Goal: Task Accomplishment & Management: Use online tool/utility

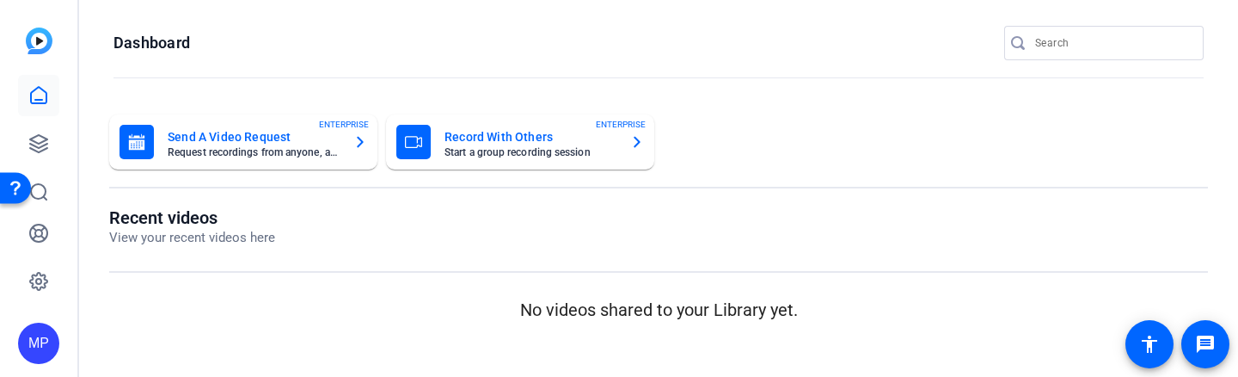
click at [1042, 46] on input "Search" at bounding box center [1112, 43] width 155 height 21
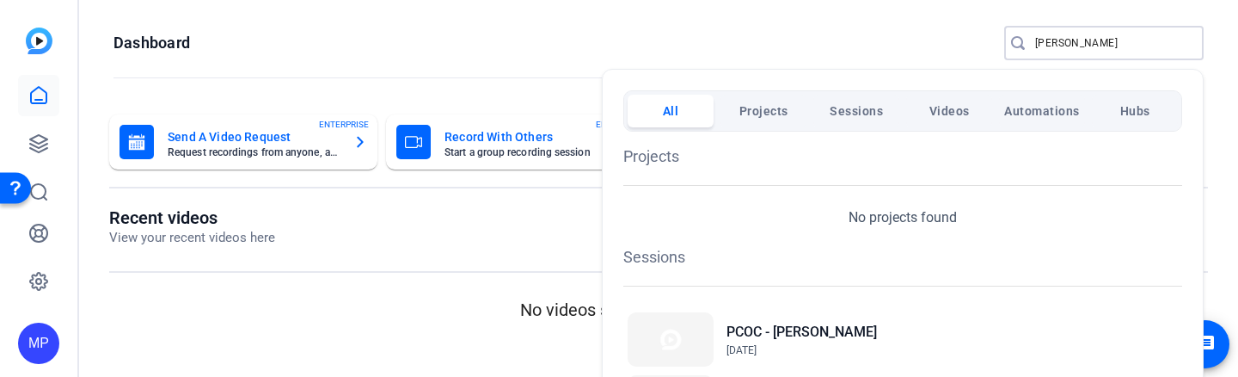
type input "marcus"
click at [905, 340] on div "PCOC - Marcus Harvey Sep 22, 2025" at bounding box center [902, 339] width 559 height 63
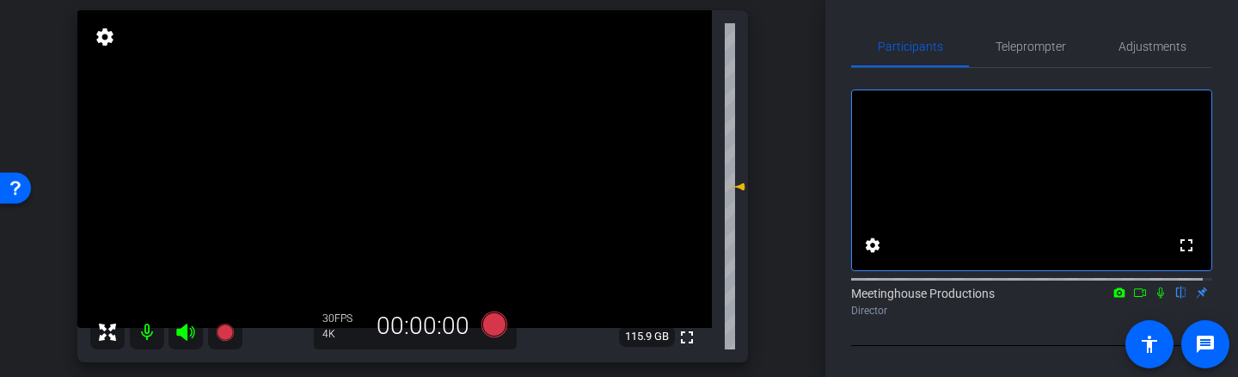
scroll to position [125, 0]
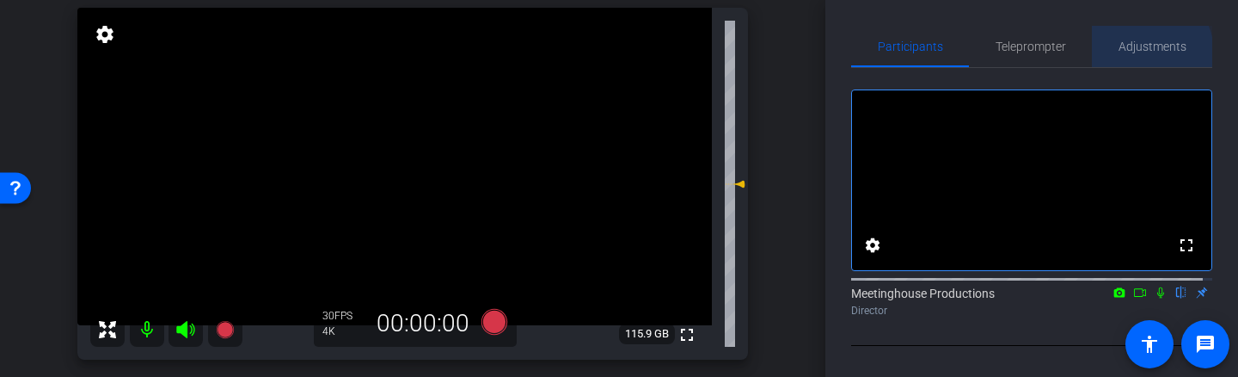
click at [1138, 52] on span "Adjustments" at bounding box center [1153, 46] width 68 height 12
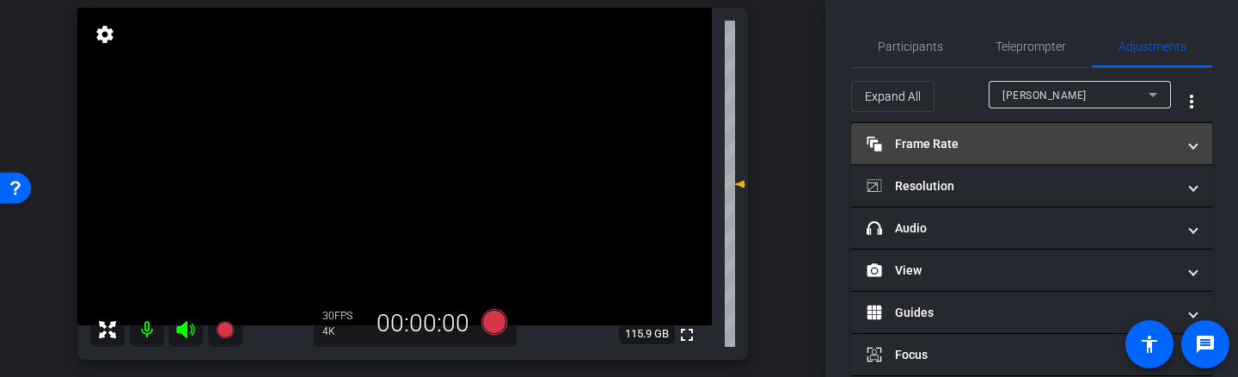
click at [1044, 157] on mat-expansion-panel-header "Frame Rate Frame Rate" at bounding box center [1031, 143] width 361 height 41
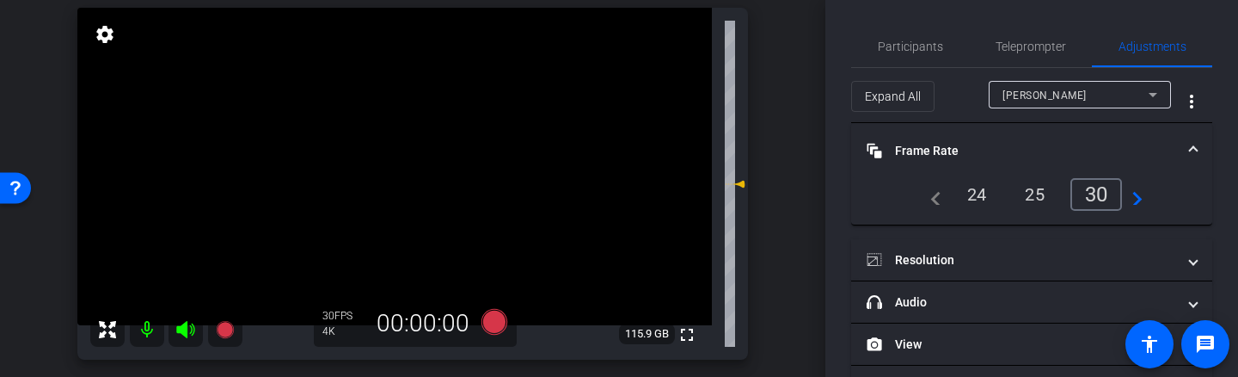
click at [1044, 157] on mat-panel-title "Frame Rate Frame Rate" at bounding box center [1022, 151] width 310 height 18
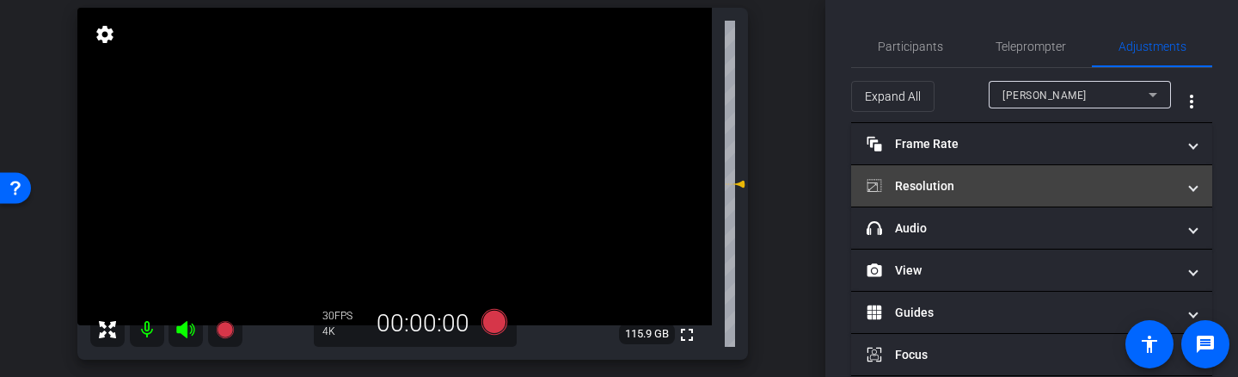
click at [1039, 184] on mat-panel-title "Resolution" at bounding box center [1022, 186] width 310 height 18
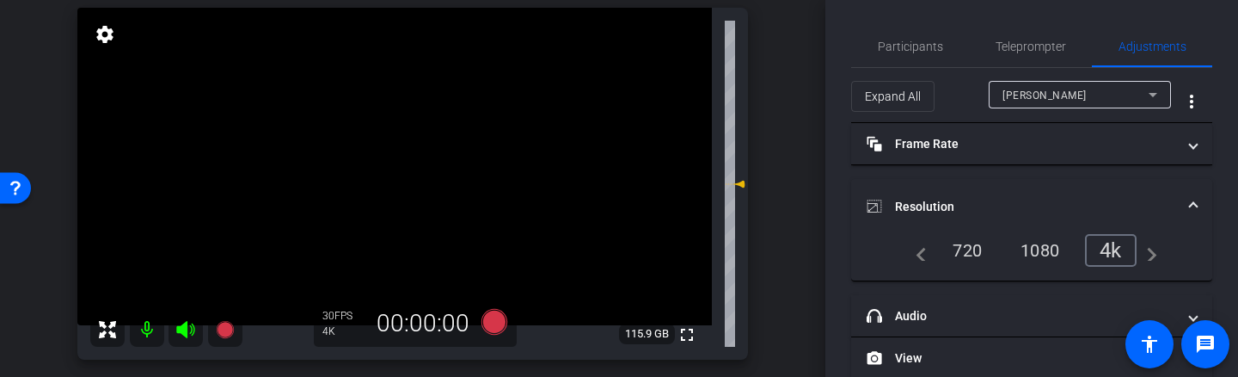
click at [1039, 184] on mat-expansion-panel-header "Resolution" at bounding box center [1031, 206] width 361 height 55
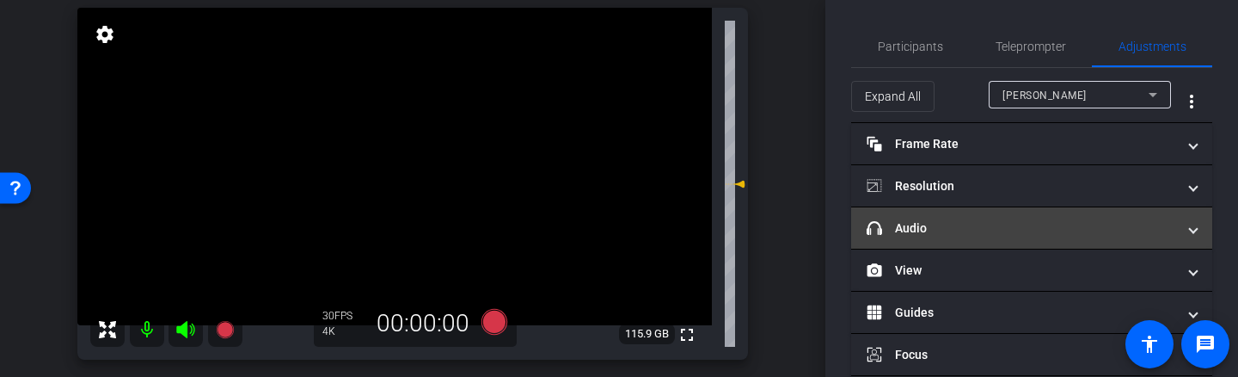
click at [1022, 235] on mat-panel-title "headphone icon Audio" at bounding box center [1022, 228] width 310 height 18
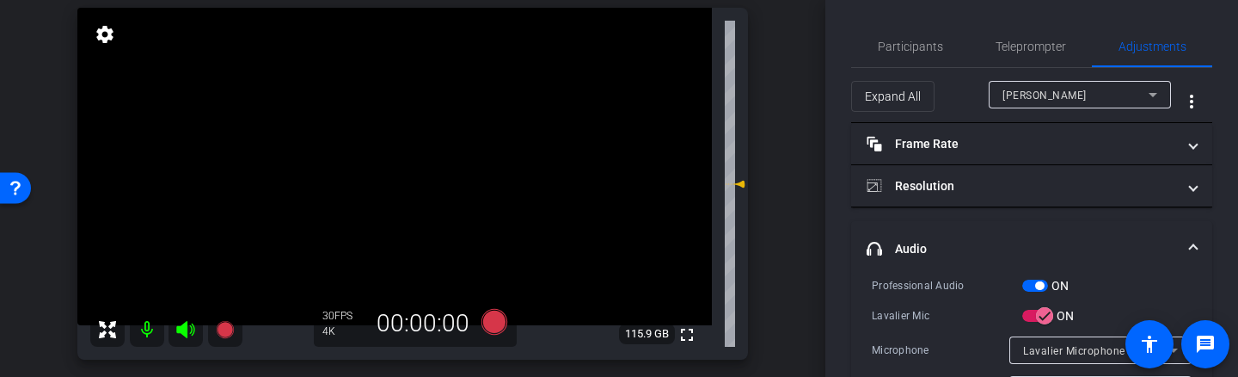
click at [1032, 238] on mat-expansion-panel-header "headphone icon Audio" at bounding box center [1031, 248] width 361 height 55
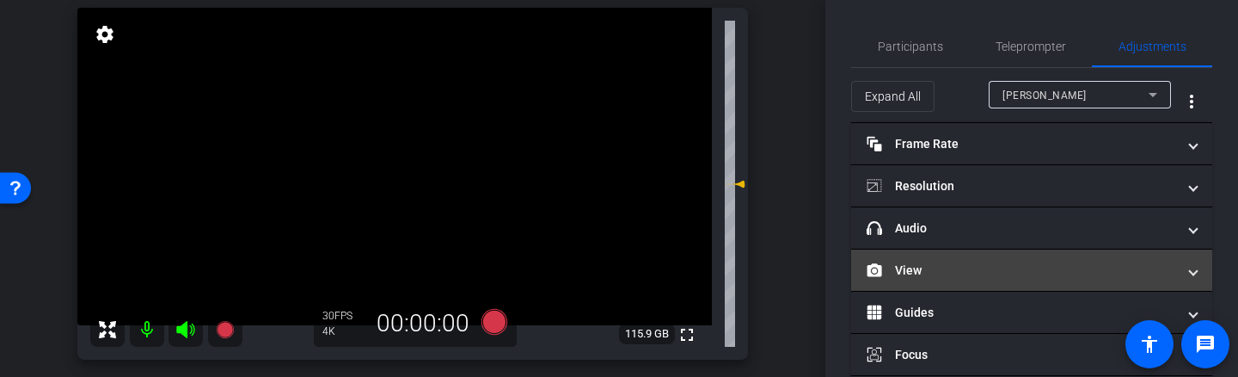
click at [1019, 275] on mat-panel-title "View" at bounding box center [1022, 270] width 310 height 18
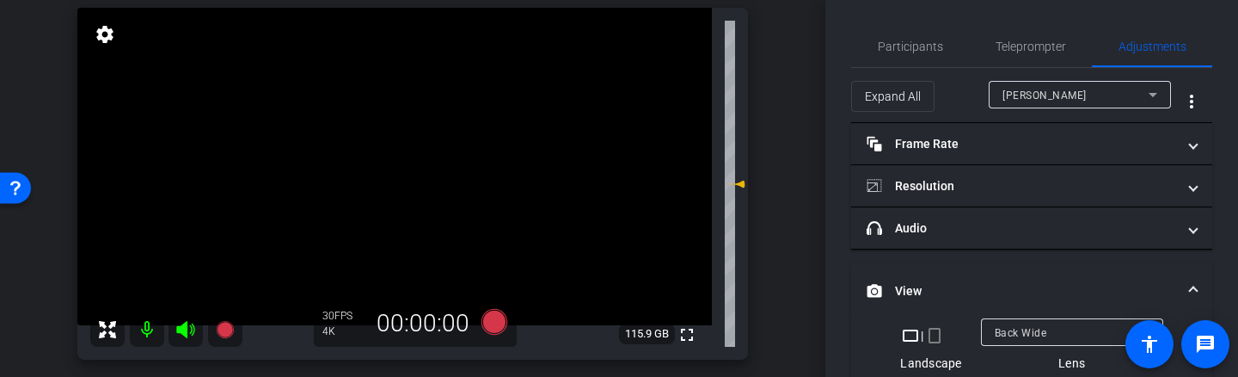
click at [1019, 275] on mat-expansion-panel-header "View" at bounding box center [1031, 290] width 361 height 55
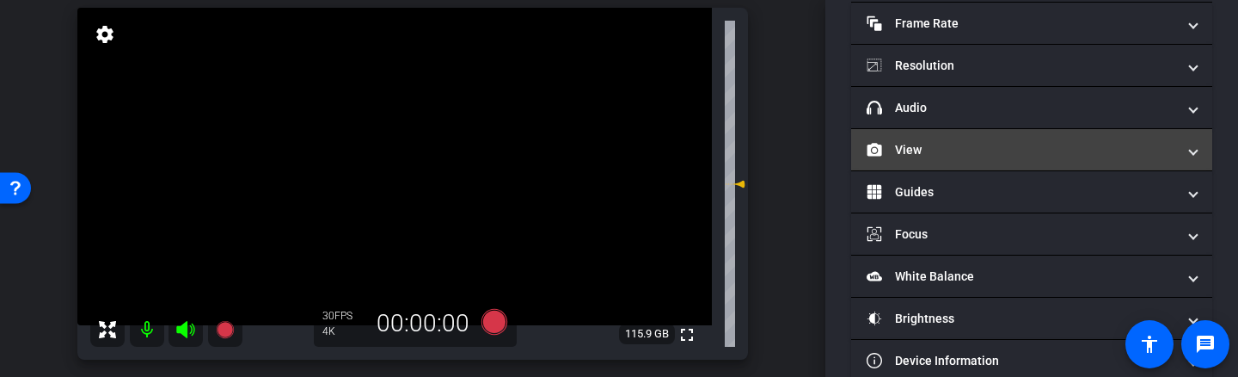
scroll to position [121, 0]
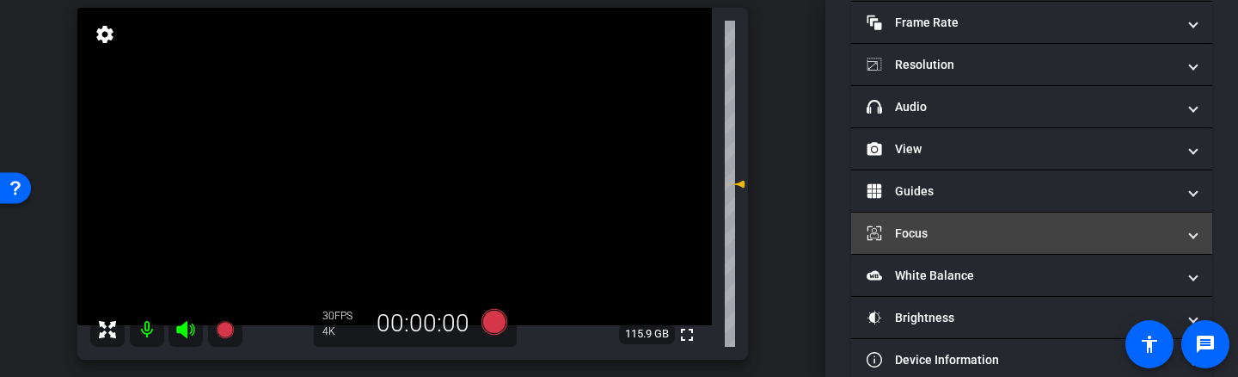
click at [1050, 236] on mat-panel-title "Focus" at bounding box center [1022, 233] width 310 height 18
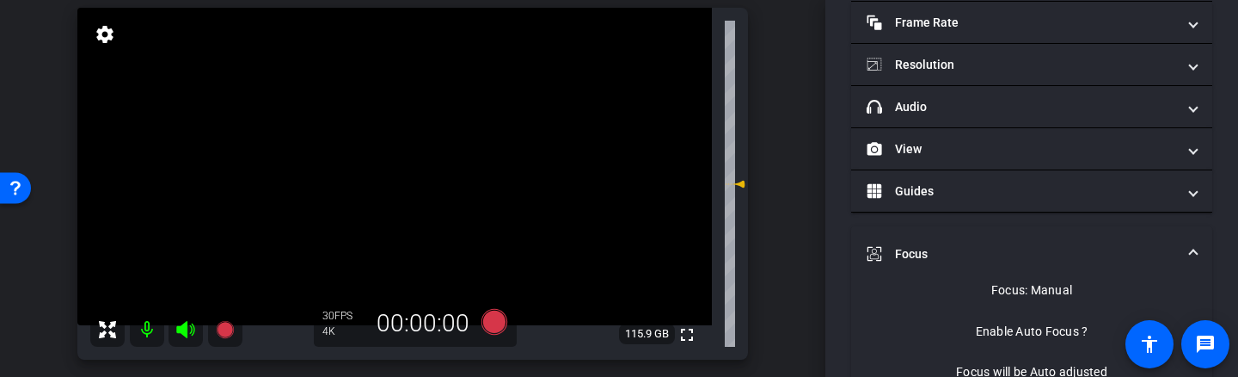
click at [409, 182] on video at bounding box center [394, 166] width 635 height 317
click at [1079, 258] on mat-panel-title "Focus" at bounding box center [1022, 254] width 310 height 18
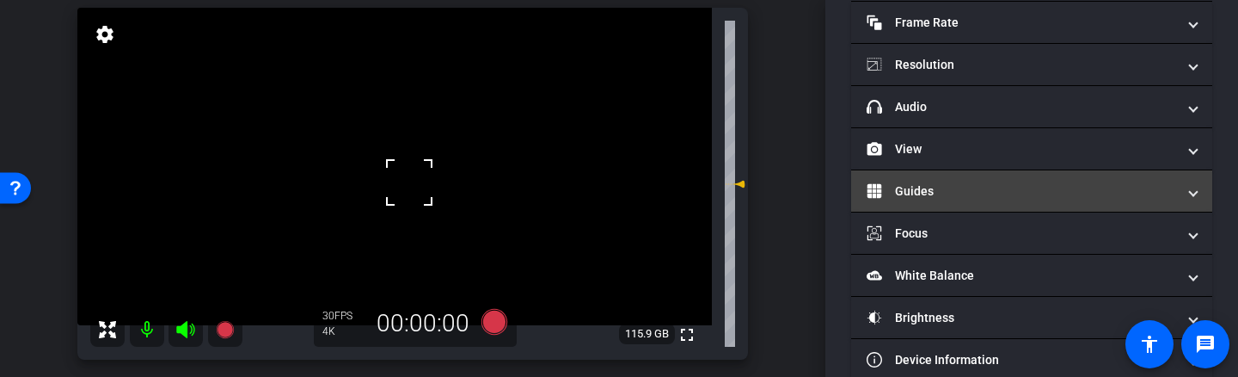
click at [1109, 193] on mat-panel-title "Guides" at bounding box center [1022, 191] width 310 height 18
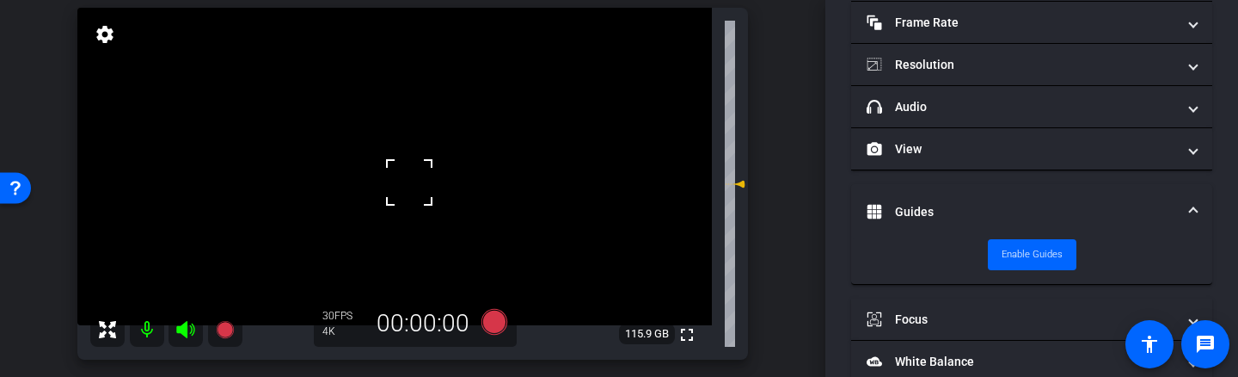
click at [1109, 193] on mat-expansion-panel-header "Guides" at bounding box center [1031, 211] width 361 height 55
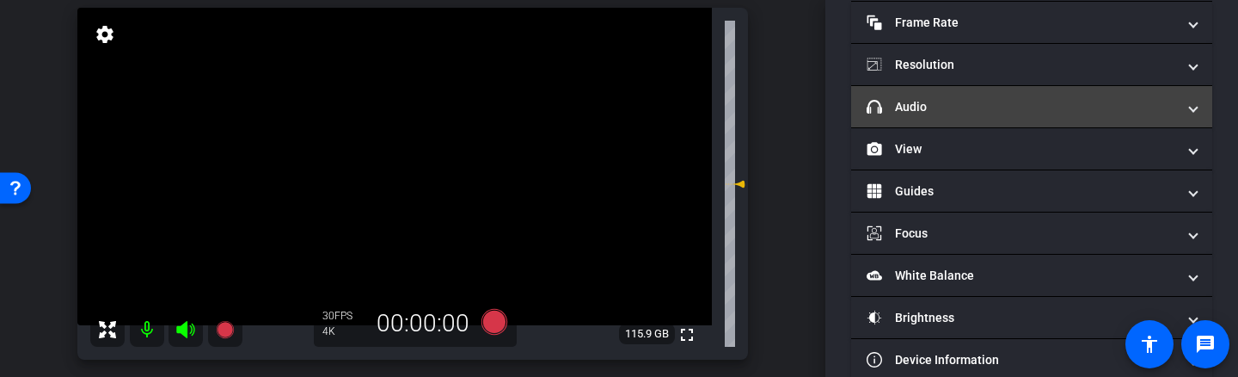
click at [1013, 114] on mat-panel-title "headphone icon Audio" at bounding box center [1022, 107] width 310 height 18
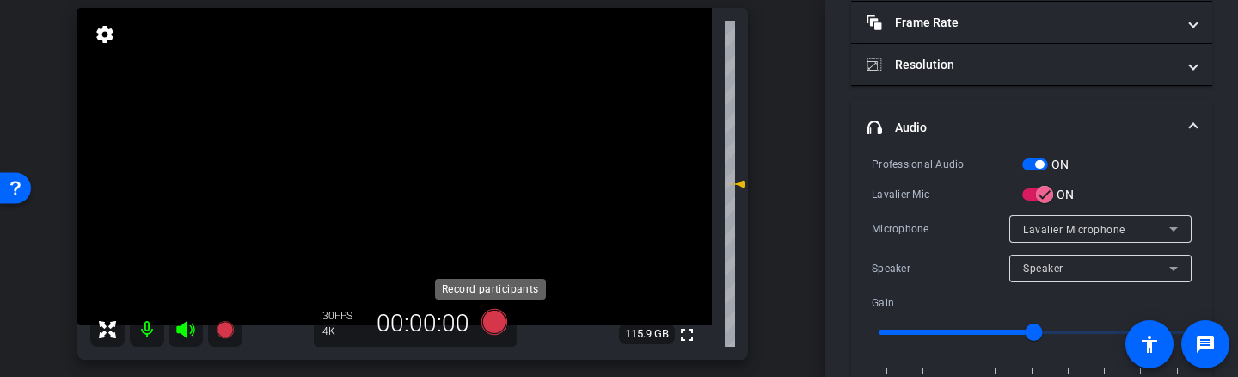
click at [490, 327] on icon at bounding box center [495, 322] width 26 height 26
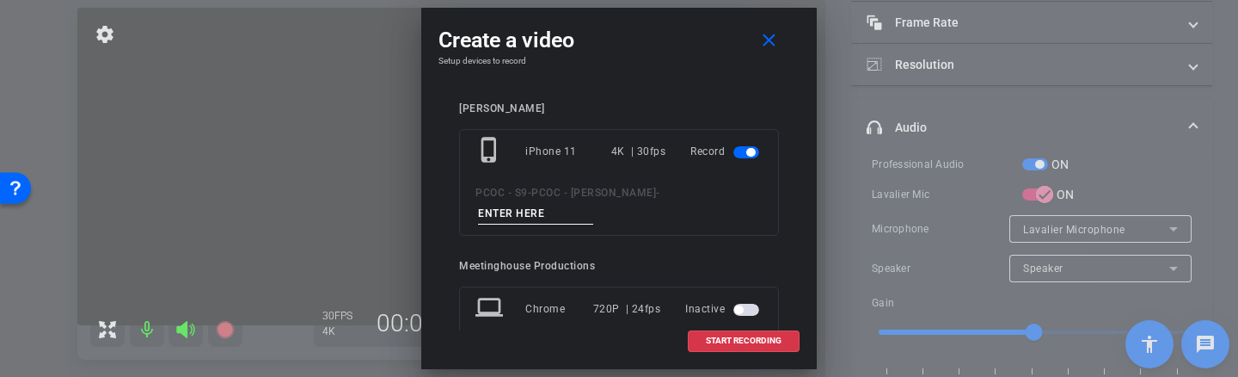
click at [551, 218] on input at bounding box center [535, 213] width 115 height 21
type input "902 test"
click at [747, 345] on span "START RECORDING" at bounding box center [744, 340] width 76 height 9
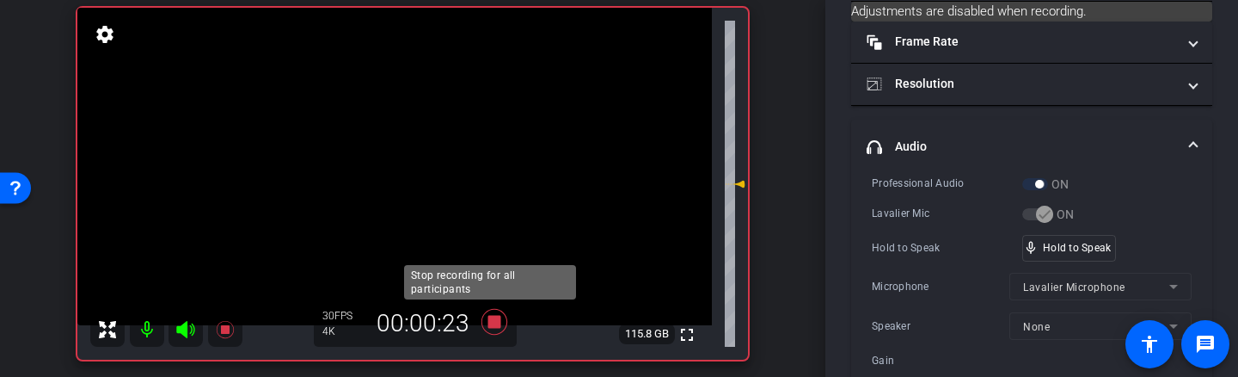
click at [495, 318] on icon at bounding box center [495, 322] width 26 height 26
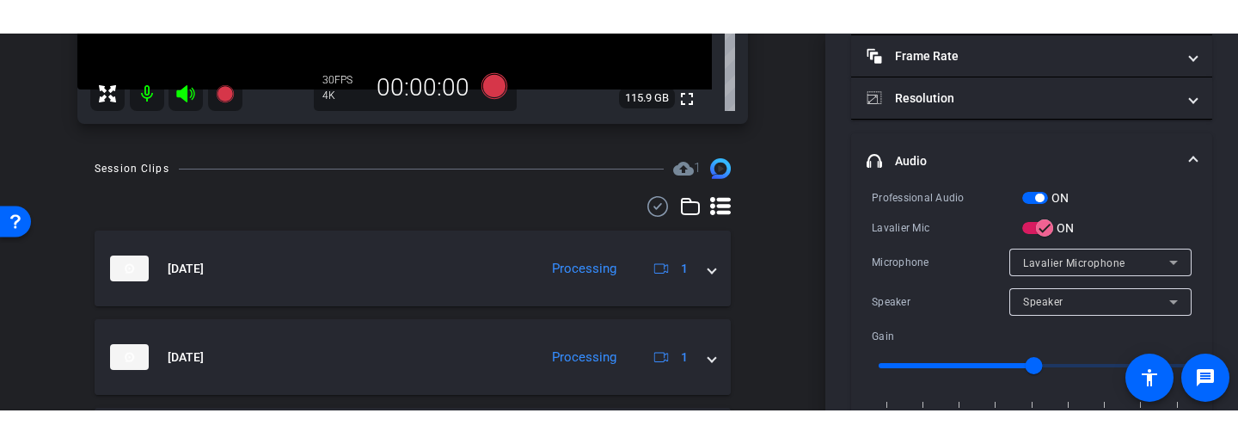
scroll to position [399, 0]
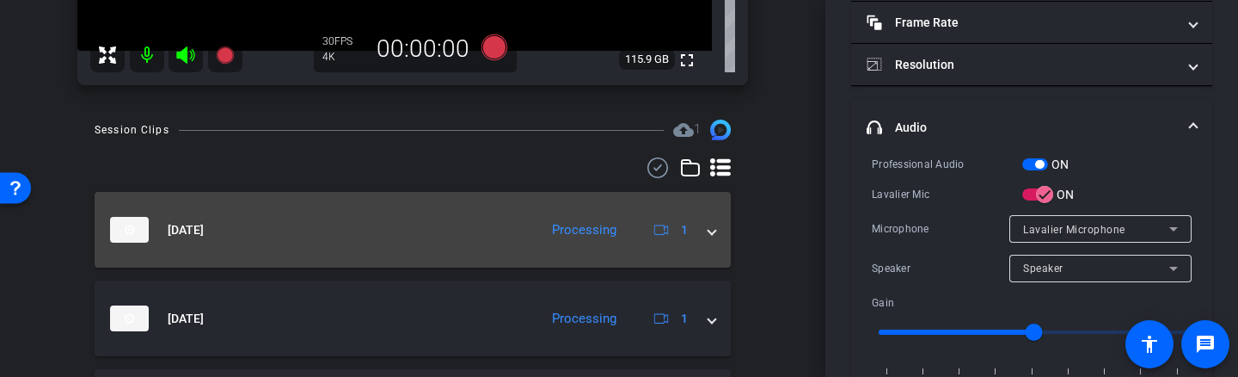
click at [709, 229] on span at bounding box center [712, 230] width 7 height 18
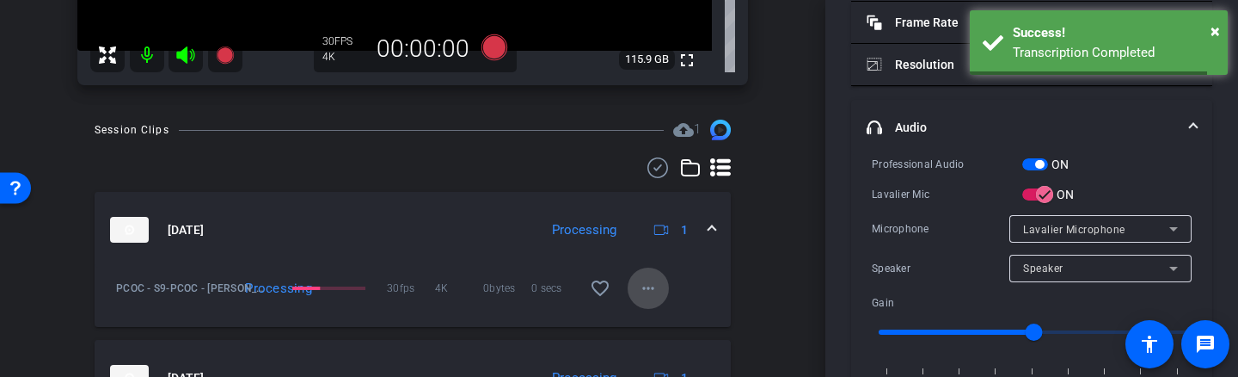
click at [646, 285] on mat-icon "more_horiz" at bounding box center [648, 288] width 21 height 21
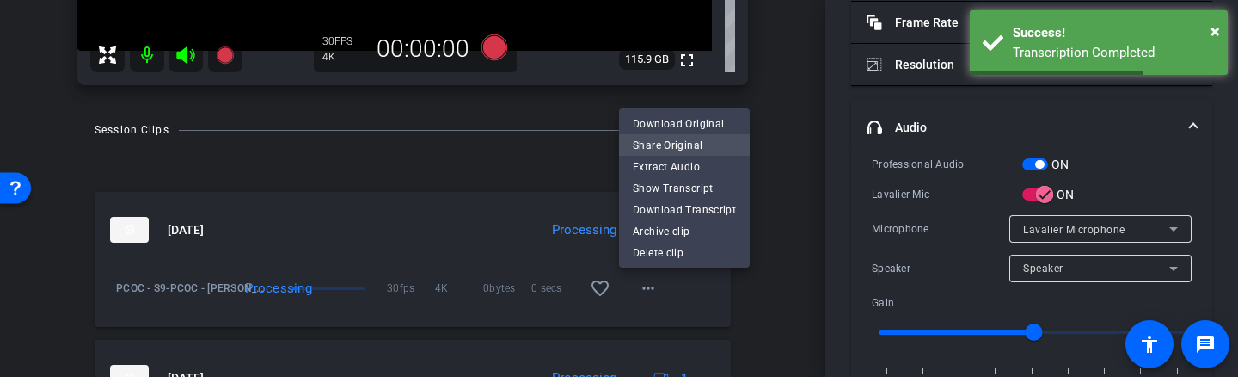
click at [682, 146] on span "Share Original" at bounding box center [684, 145] width 103 height 21
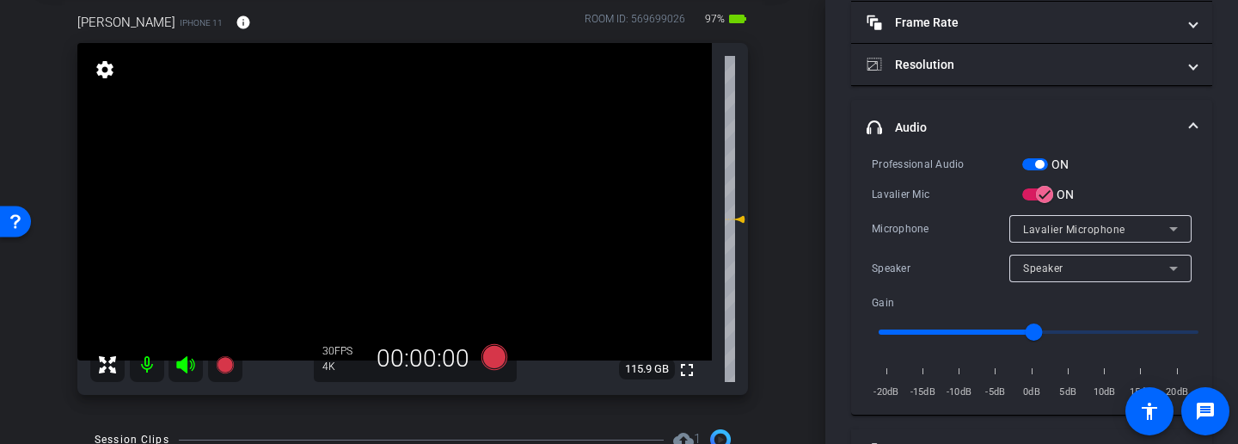
scroll to position [91, 0]
click at [182, 368] on icon at bounding box center [185, 363] width 21 height 21
click at [188, 371] on icon at bounding box center [185, 363] width 21 height 21
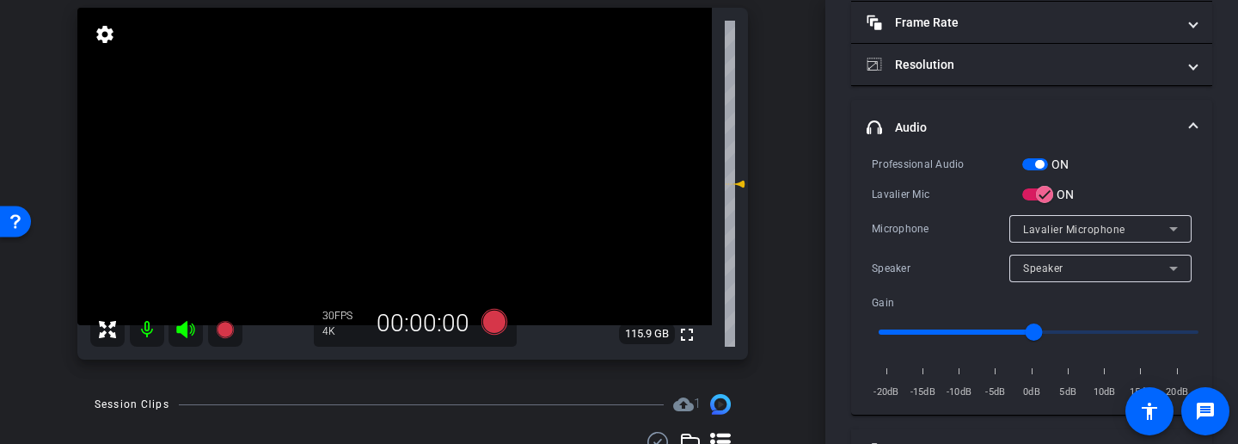
scroll to position [126, 0]
click at [184, 334] on icon at bounding box center [185, 328] width 18 height 17
click at [185, 332] on icon at bounding box center [185, 328] width 18 height 17
click at [186, 325] on icon at bounding box center [185, 328] width 18 height 17
click at [187, 324] on icon at bounding box center [185, 328] width 18 height 17
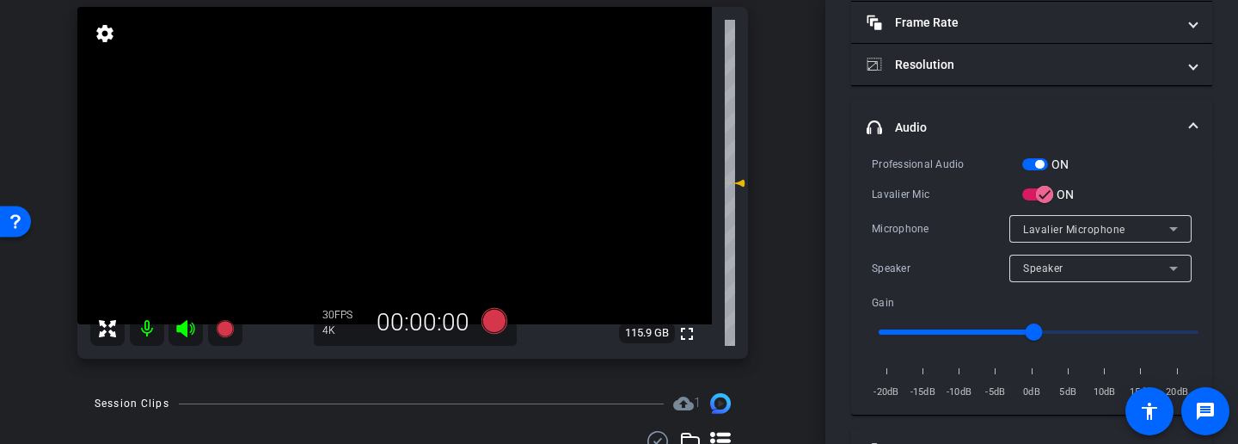
click at [183, 339] on mat-icon at bounding box center [186, 328] width 34 height 34
click at [187, 336] on icon at bounding box center [185, 328] width 21 height 21
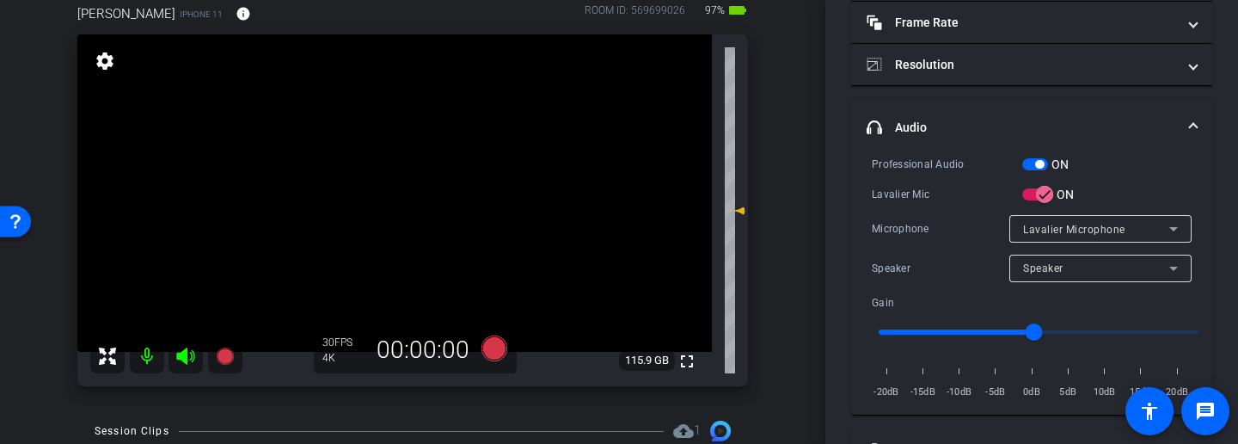
scroll to position [95, 0]
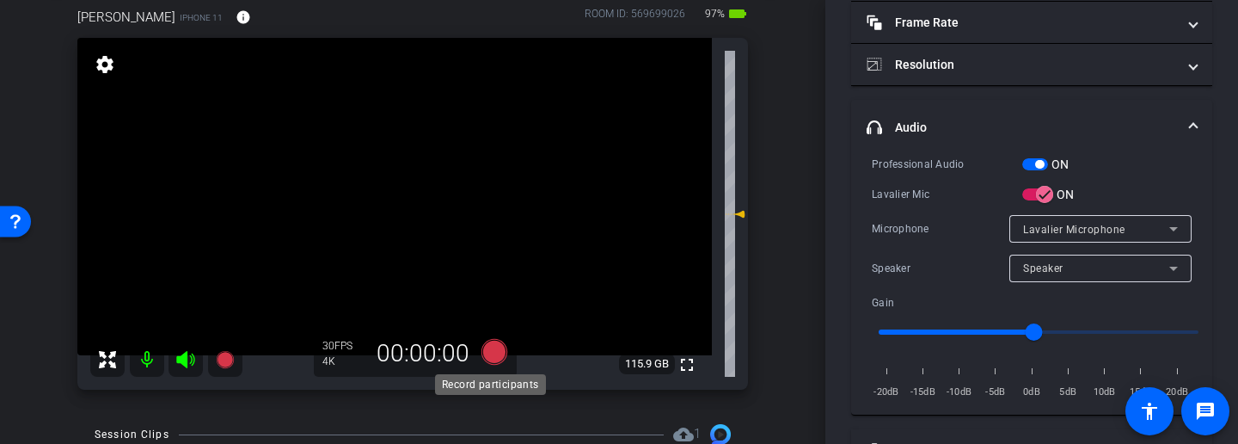
click at [492, 353] on icon at bounding box center [495, 352] width 26 height 26
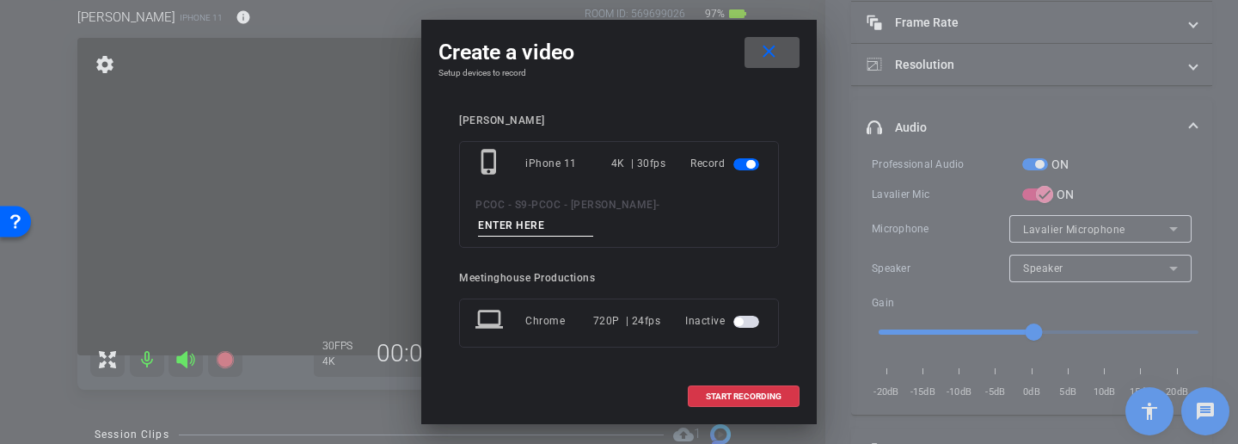
click at [580, 224] on input at bounding box center [535, 225] width 115 height 21
type input "902 story 1"
click at [752, 376] on span "START RECORDING" at bounding box center [744, 396] width 76 height 9
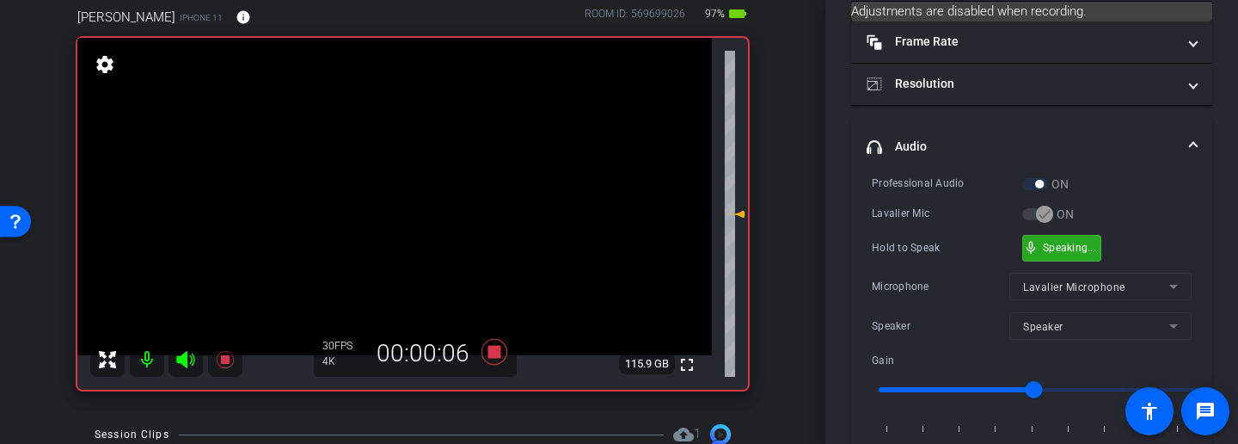
click at [1082, 253] on div "mic_none Speaking..." at bounding box center [1061, 248] width 77 height 25
drag, startPoint x: 1107, startPoint y: 241, endPoint x: 1086, endPoint y: 242, distance: 20.7
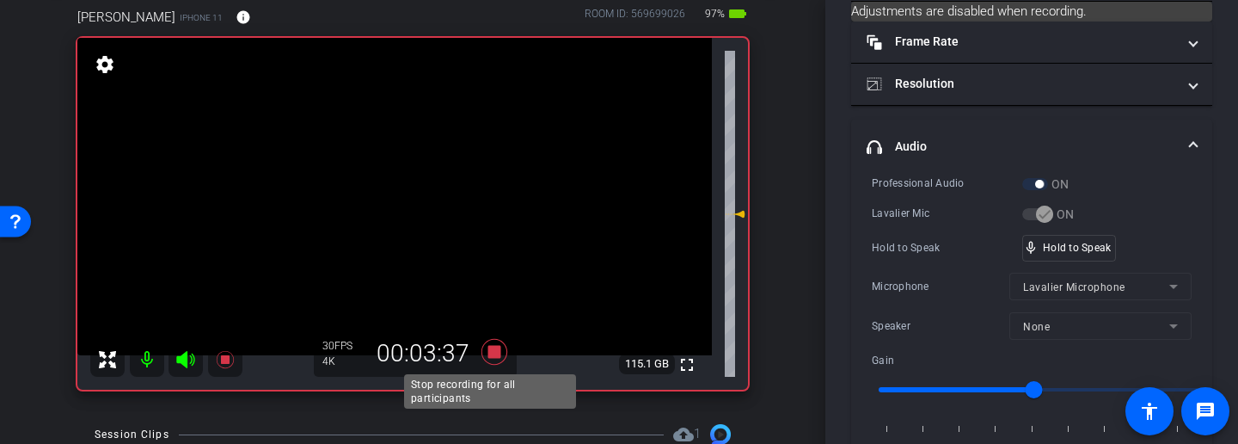
click at [488, 350] on icon at bounding box center [495, 352] width 26 height 26
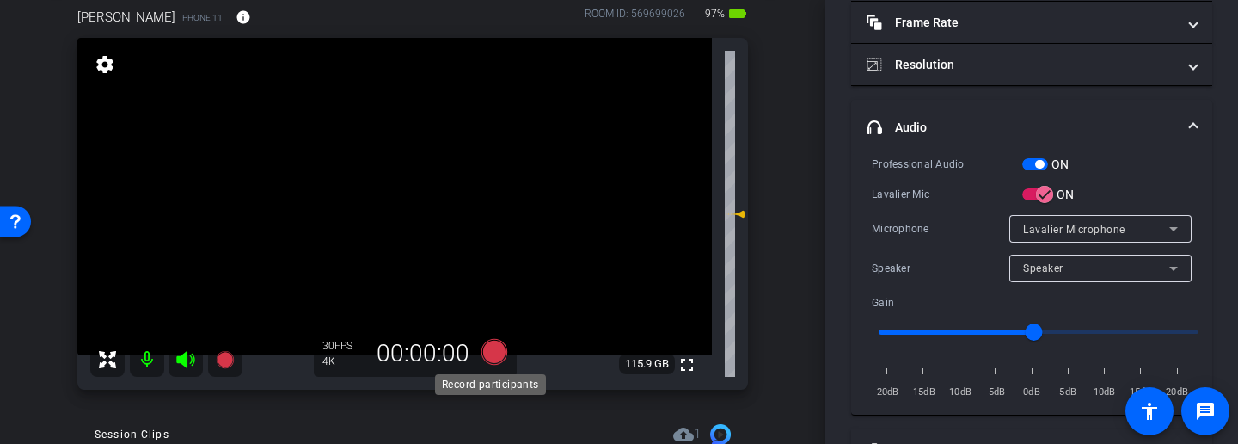
click at [489, 353] on icon at bounding box center [495, 352] width 26 height 26
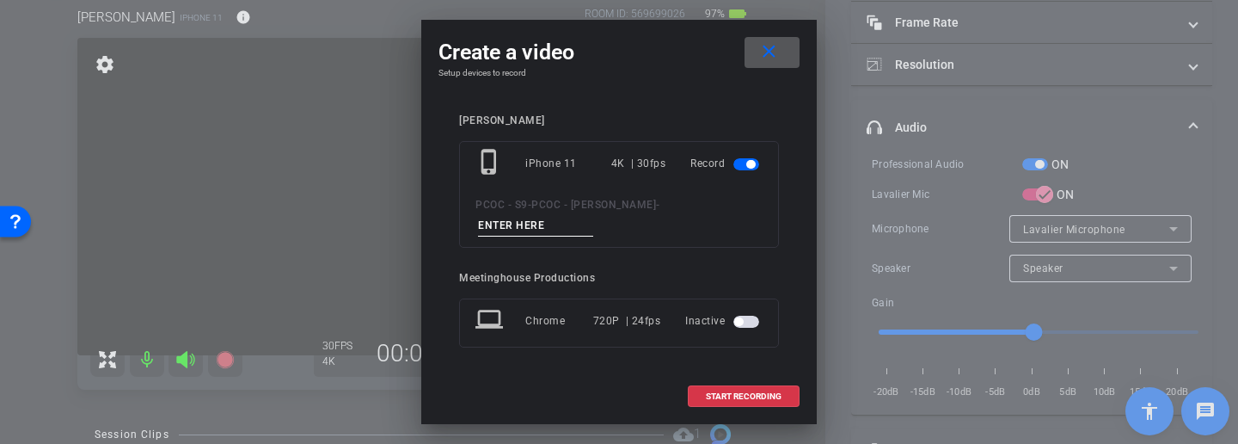
click at [546, 222] on input at bounding box center [535, 225] width 115 height 21
type input "902 story 1 USE THIS ONE"
click at [745, 376] on span "START RECORDING" at bounding box center [744, 396] width 76 height 9
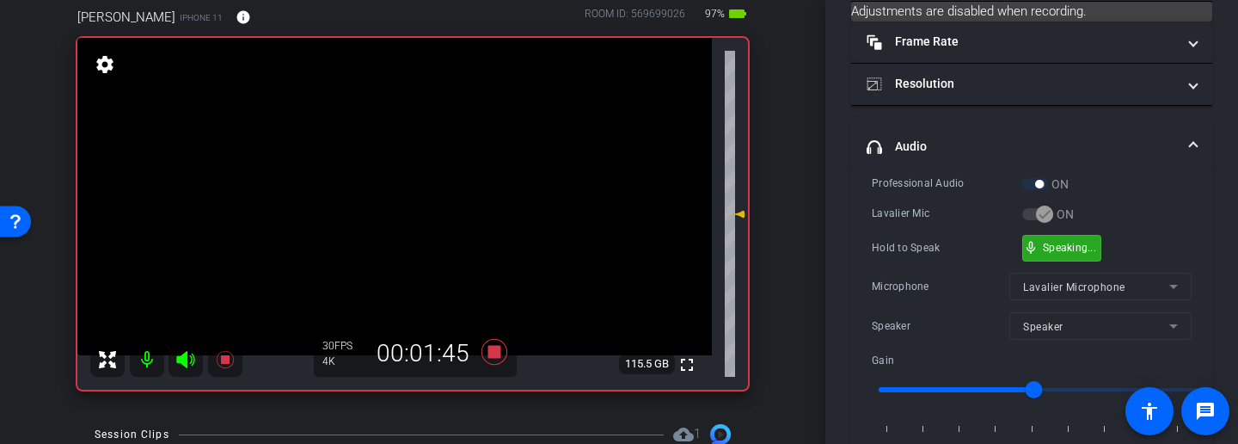
click at [1038, 251] on span "mic_none" at bounding box center [1030, 247] width 15 height 15
click at [1089, 253] on div "mic_none Speaking..." at bounding box center [1061, 248] width 77 height 25
click at [1085, 255] on div "mic_none Speaking..." at bounding box center [1061, 248] width 77 height 25
click at [1090, 253] on div "mic_none Speaking..." at bounding box center [1061, 248] width 77 height 25
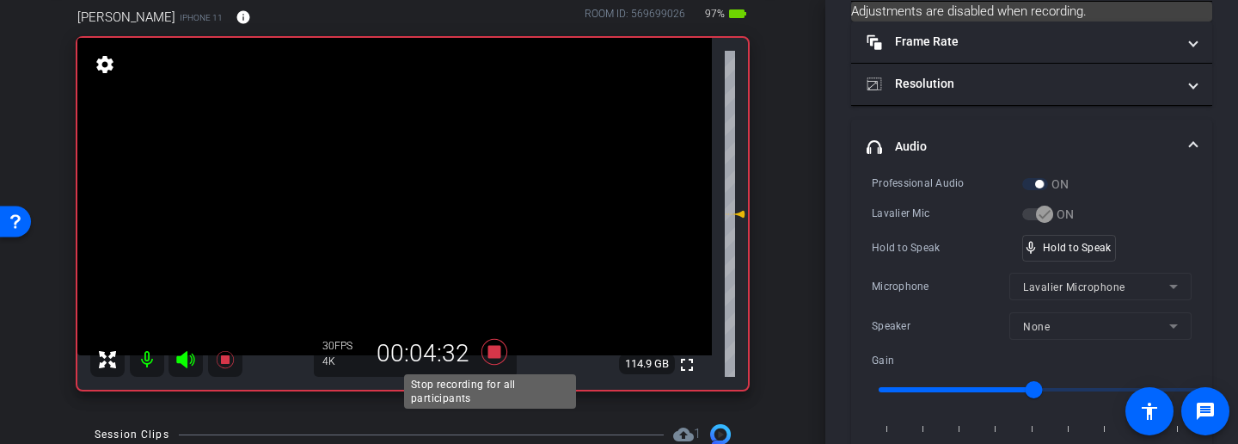
click at [489, 353] on icon at bounding box center [495, 352] width 26 height 26
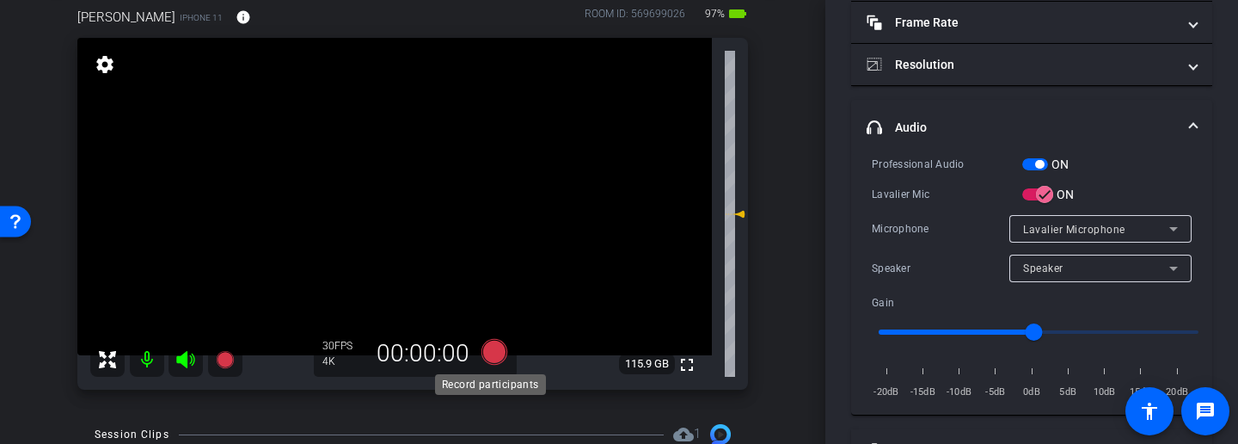
click at [489, 352] on icon at bounding box center [495, 352] width 26 height 26
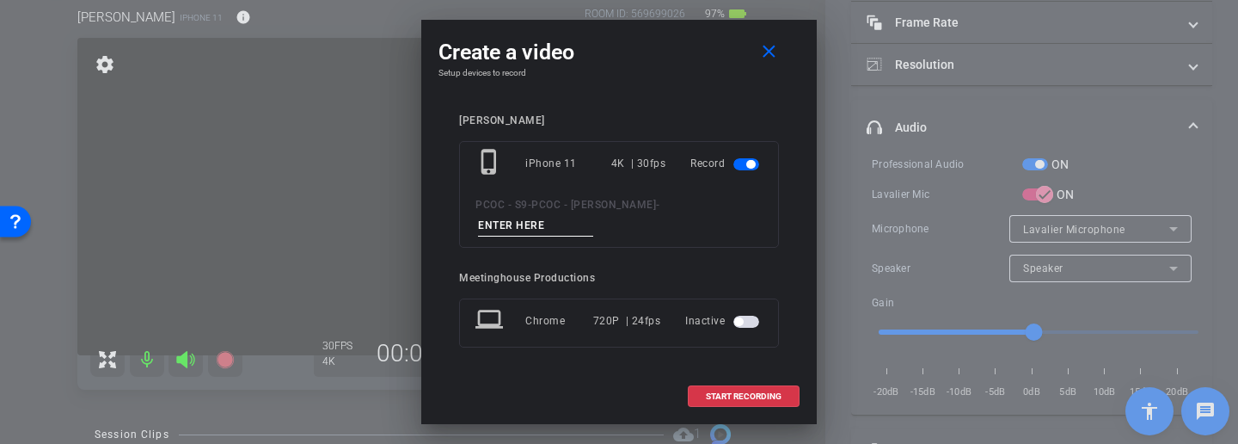
click at [555, 223] on input at bounding box center [535, 225] width 115 height 21
type input "902 story 2"
click at [733, 376] on span "START RECORDING" at bounding box center [744, 396] width 76 height 9
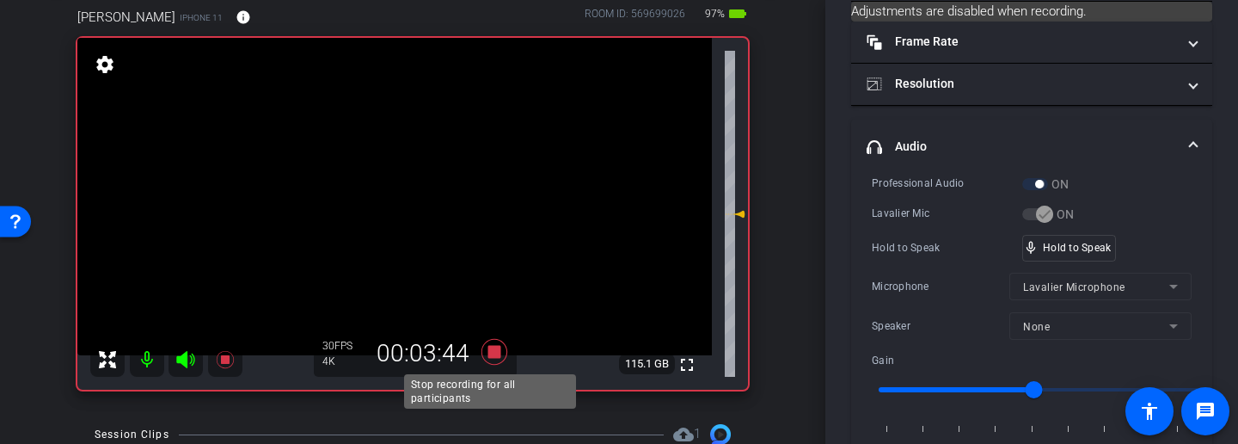
click at [482, 352] on icon at bounding box center [494, 351] width 41 height 31
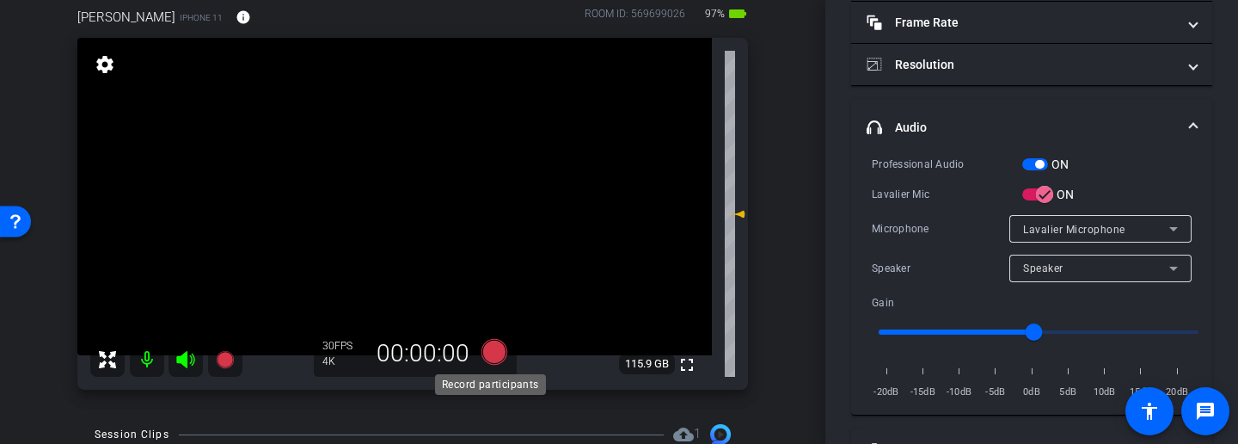
click at [494, 352] on icon at bounding box center [495, 352] width 26 height 26
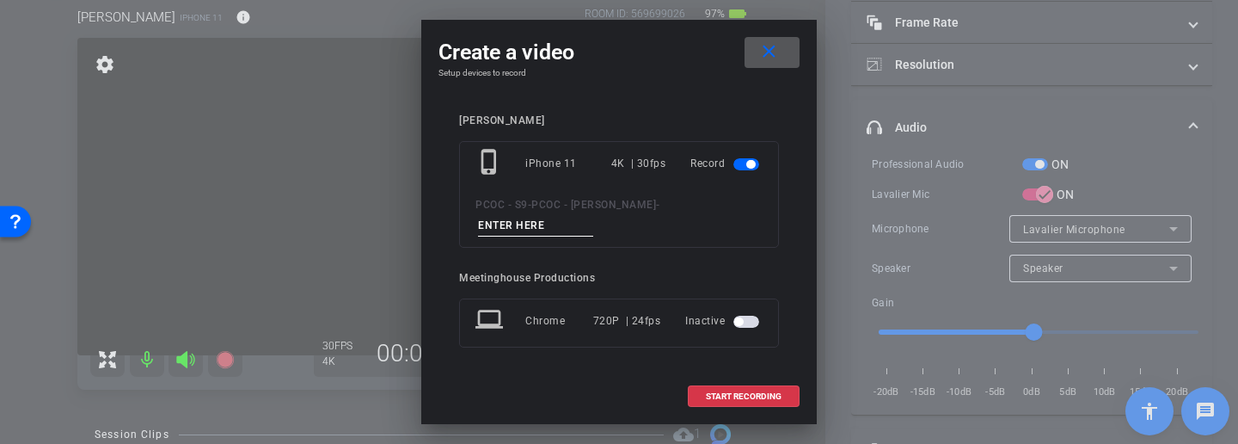
click at [533, 224] on input at bounding box center [535, 225] width 115 height 21
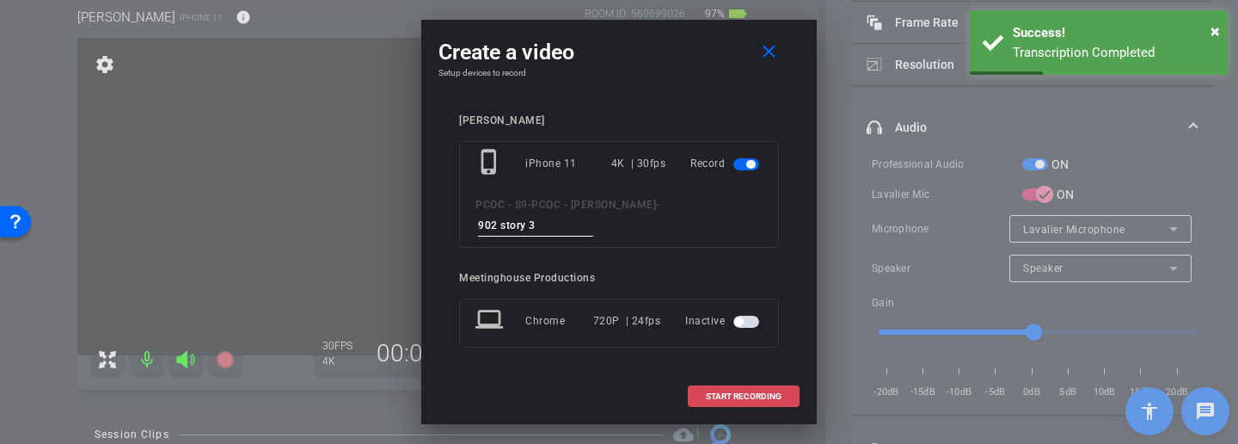
type input "902 story 3"
click at [731, 376] on span "START RECORDING" at bounding box center [744, 396] width 76 height 9
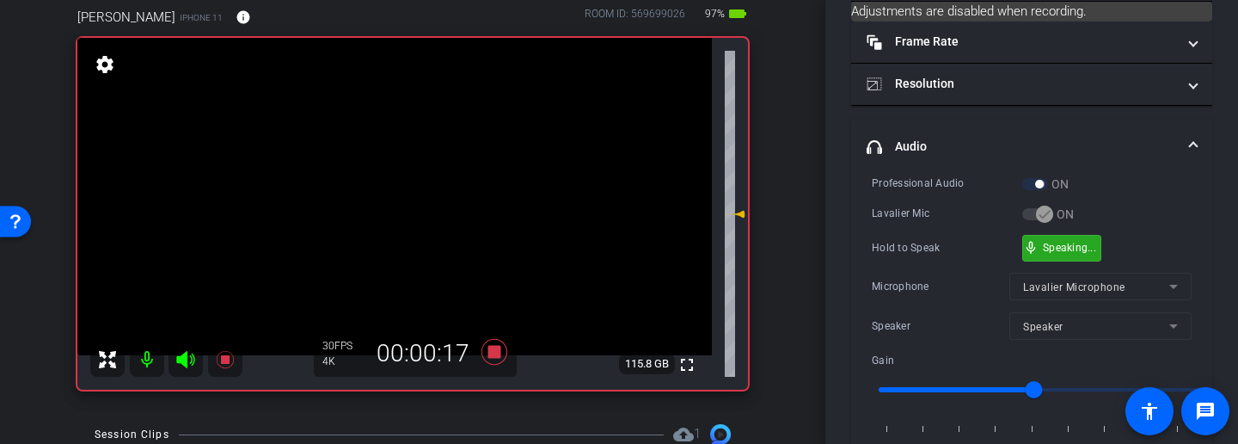
click at [1081, 256] on div "mic_none Speaking..." at bounding box center [1061, 248] width 77 height 25
click at [498, 363] on icon at bounding box center [494, 351] width 41 height 31
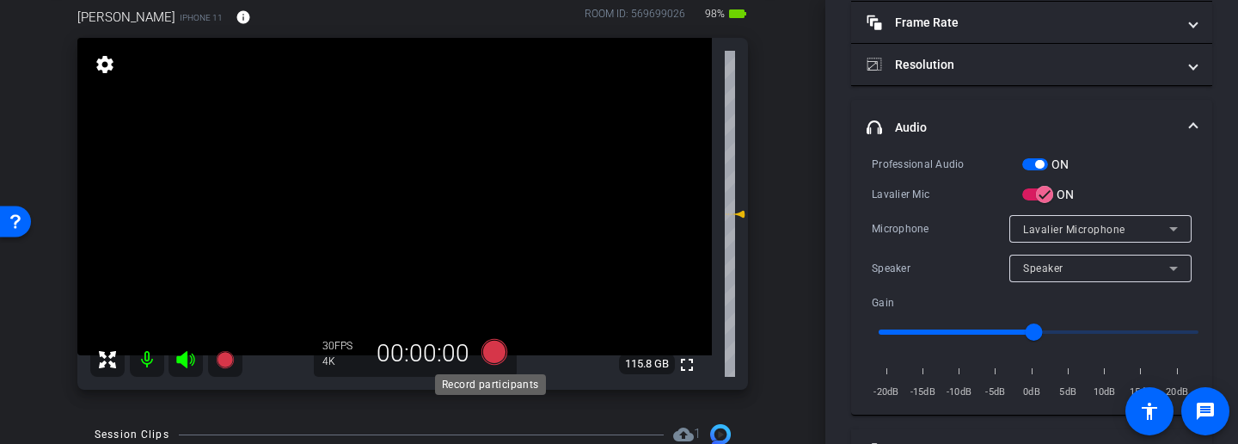
click at [491, 359] on icon at bounding box center [495, 352] width 26 height 26
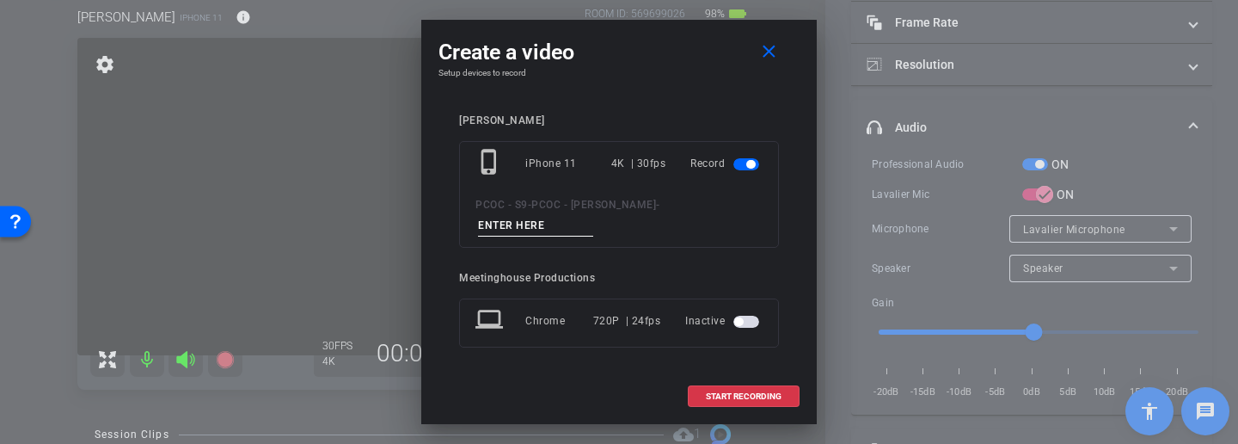
click at [533, 223] on input at bounding box center [535, 225] width 115 height 21
type input "902 story 4"
click at [727, 376] on span "START RECORDING" at bounding box center [744, 396] width 76 height 9
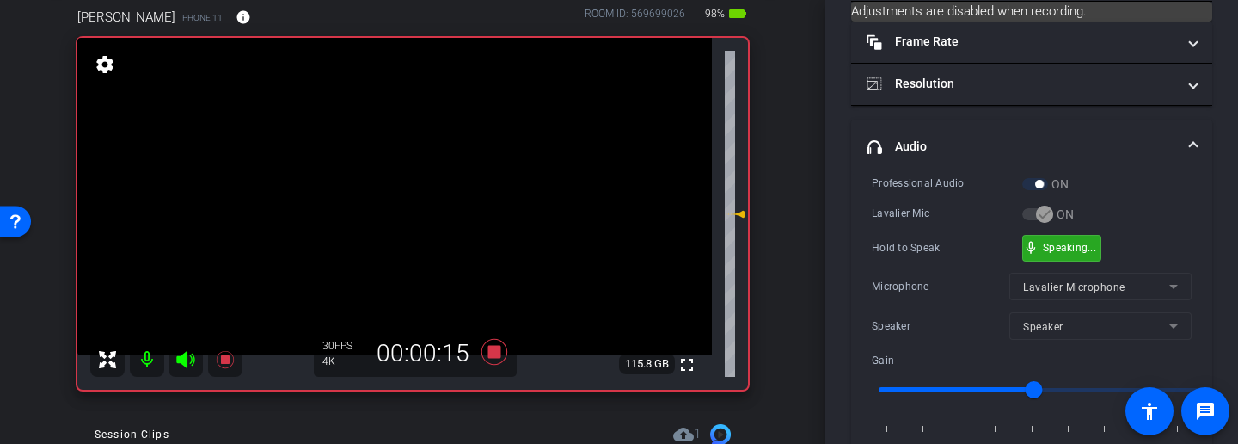
click at [1078, 254] on div "mic_none Speaking..." at bounding box center [1061, 248] width 77 height 25
click at [1124, 196] on div "Professional Audio ON Lavalier Mic ON Hold to Speak mic_none Hold to Speak Micr…" at bounding box center [1032, 317] width 320 height 284
drag, startPoint x: 1102, startPoint y: 245, endPoint x: 1091, endPoint y: 246, distance: 11.2
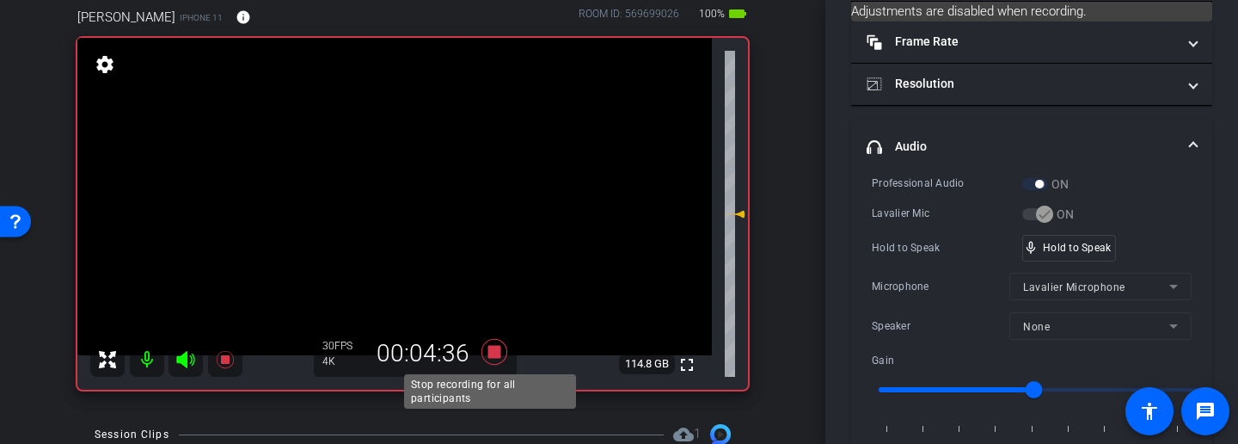
click at [488, 350] on icon at bounding box center [495, 352] width 26 height 26
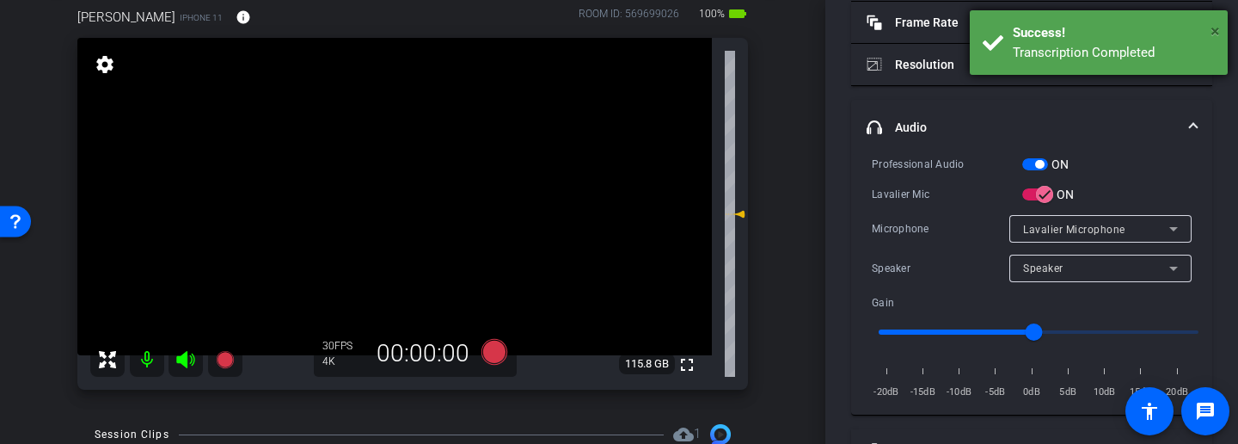
click at [1215, 31] on span "×" at bounding box center [1215, 31] width 9 height 21
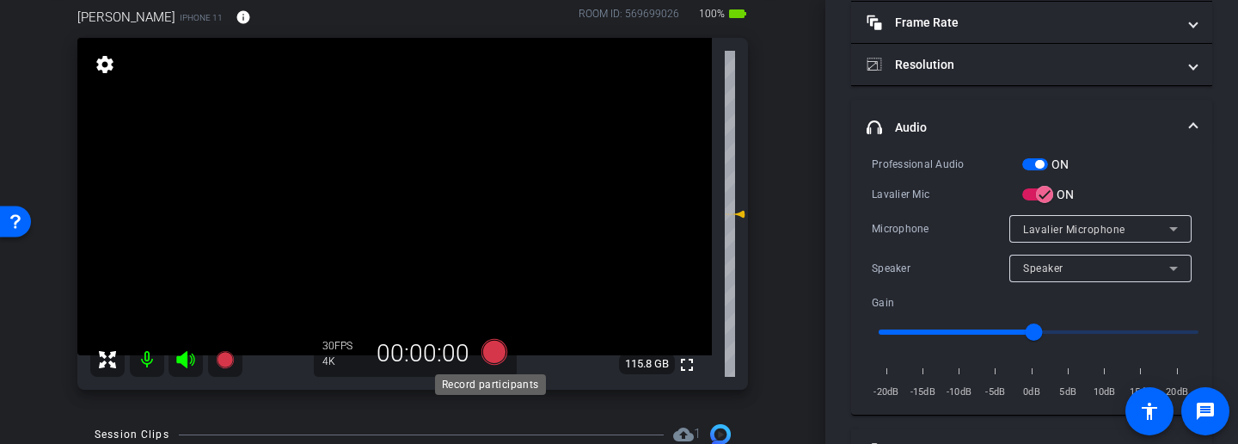
click at [489, 353] on icon at bounding box center [495, 352] width 26 height 26
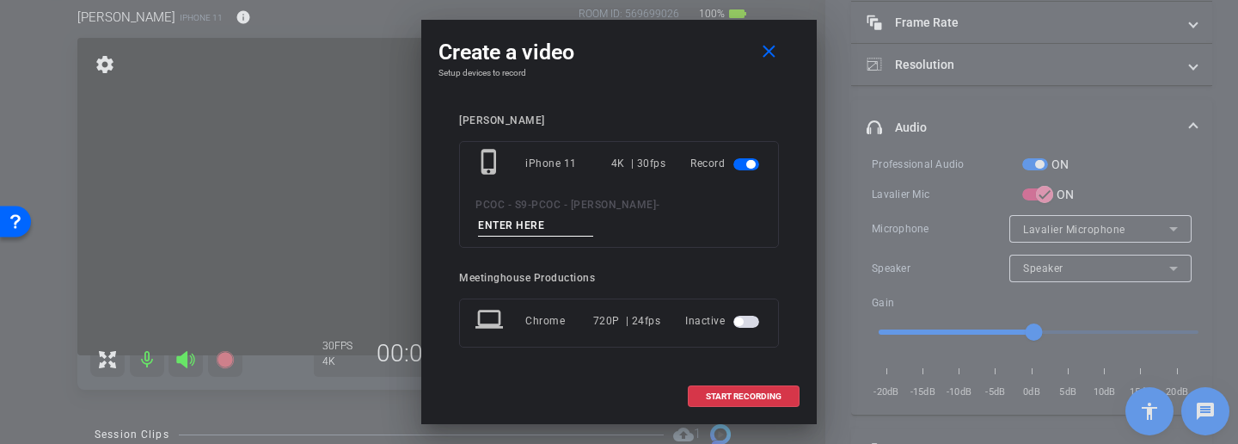
click at [543, 225] on input at bounding box center [535, 225] width 115 height 21
type input "902 story 5"
click at [761, 376] on span at bounding box center [744, 396] width 110 height 41
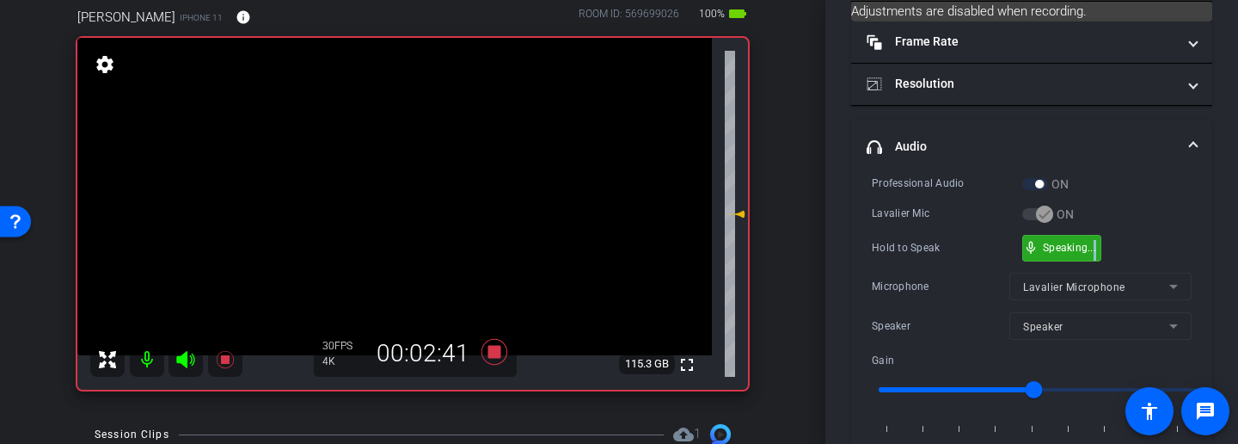
drag, startPoint x: 1102, startPoint y: 255, endPoint x: 1093, endPoint y: 250, distance: 10.0
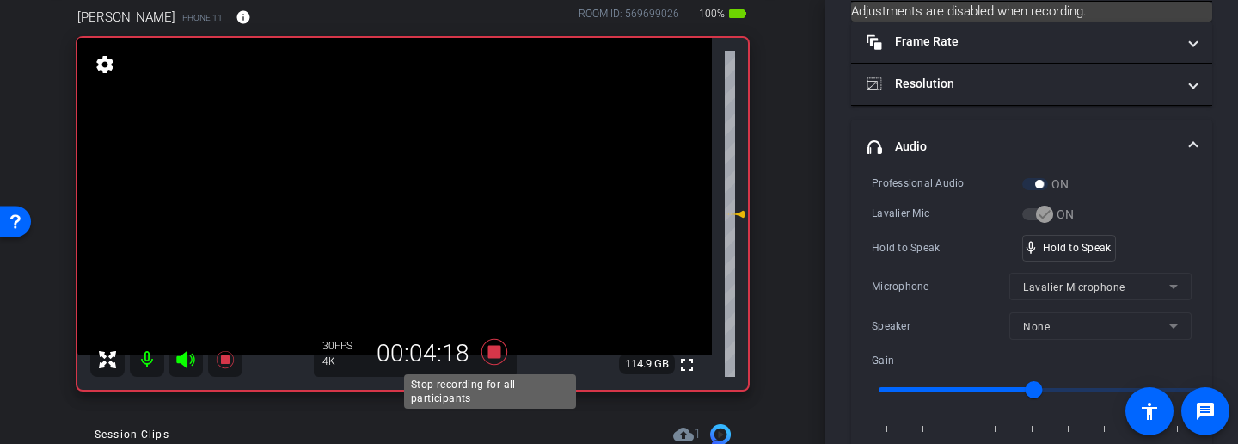
click at [490, 348] on icon at bounding box center [495, 352] width 26 height 26
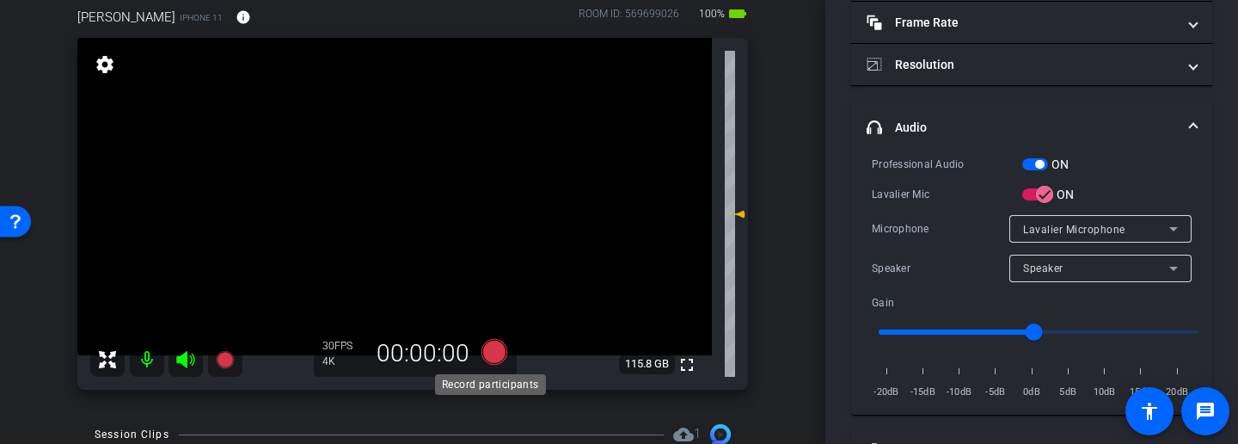
click at [490, 361] on icon at bounding box center [495, 352] width 26 height 26
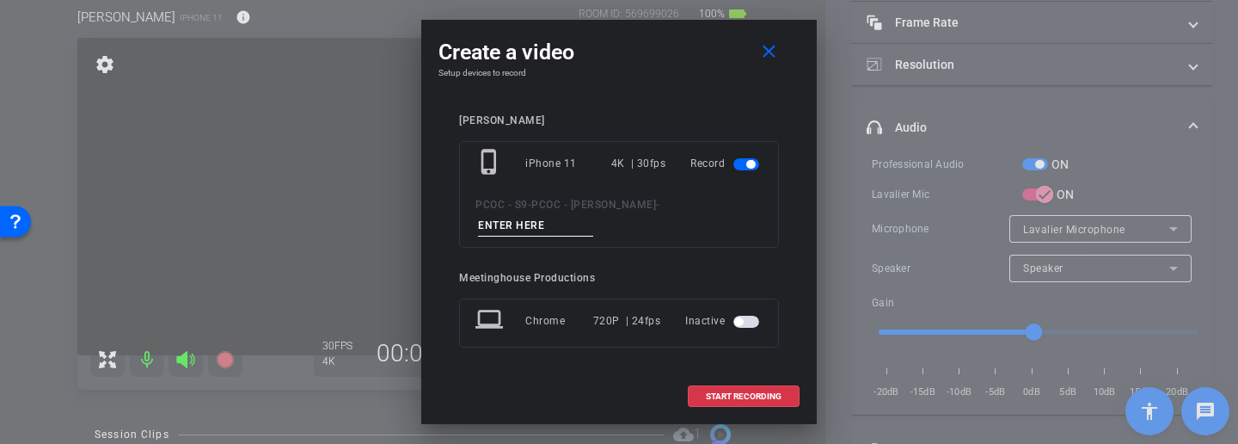
click at [532, 226] on input at bounding box center [535, 225] width 115 height 21
type input "902 story 6"
click at [753, 376] on span "START RECORDING" at bounding box center [744, 396] width 76 height 9
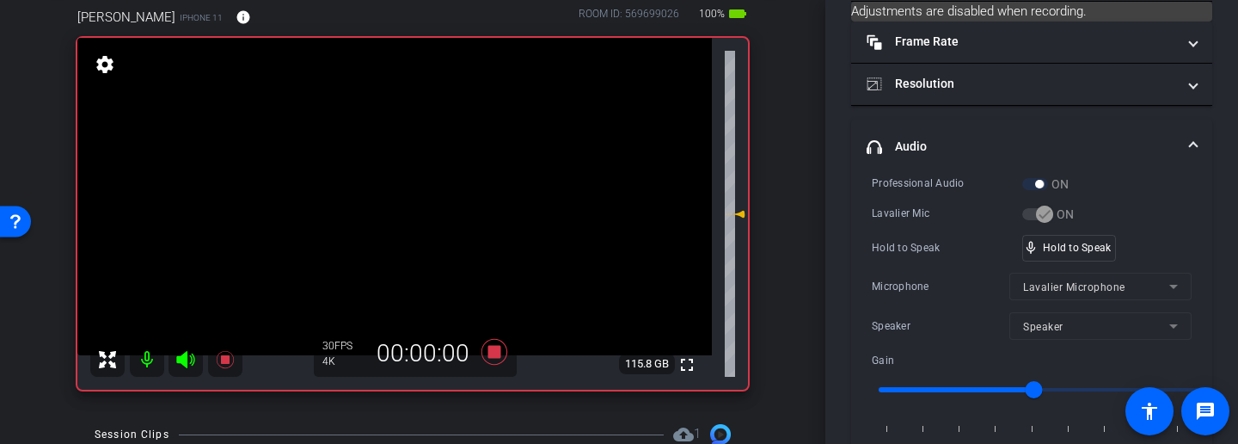
click at [1071, 260] on div "Professional Audio ON Lavalier Mic ON Hold to Speak mic_none Hold to Speak Micr…" at bounding box center [1032, 317] width 320 height 284
click at [1073, 255] on div "mic_none Speaking..." at bounding box center [1061, 248] width 77 height 25
click at [1091, 253] on div "mic_none Speaking..." at bounding box center [1061, 248] width 77 height 25
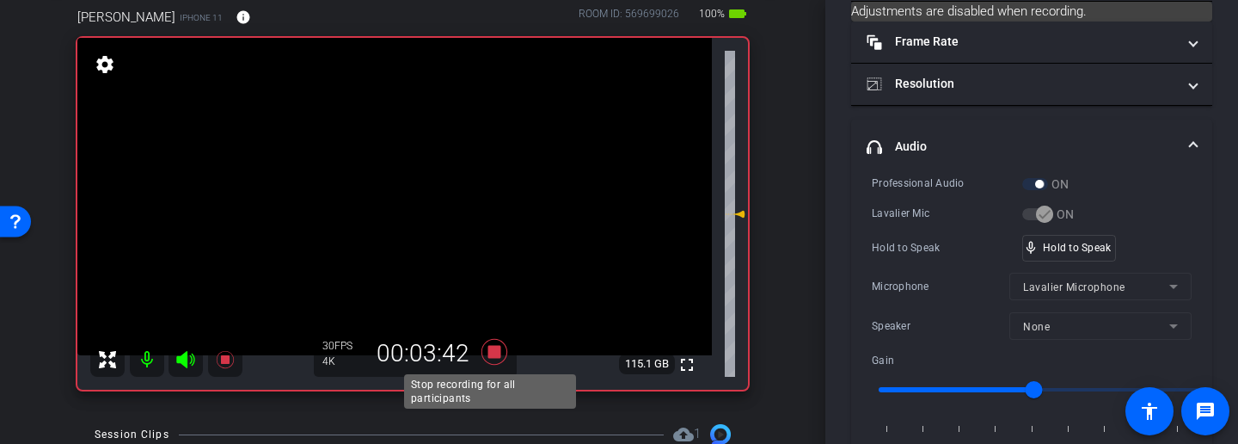
click at [485, 345] on icon at bounding box center [494, 351] width 41 height 31
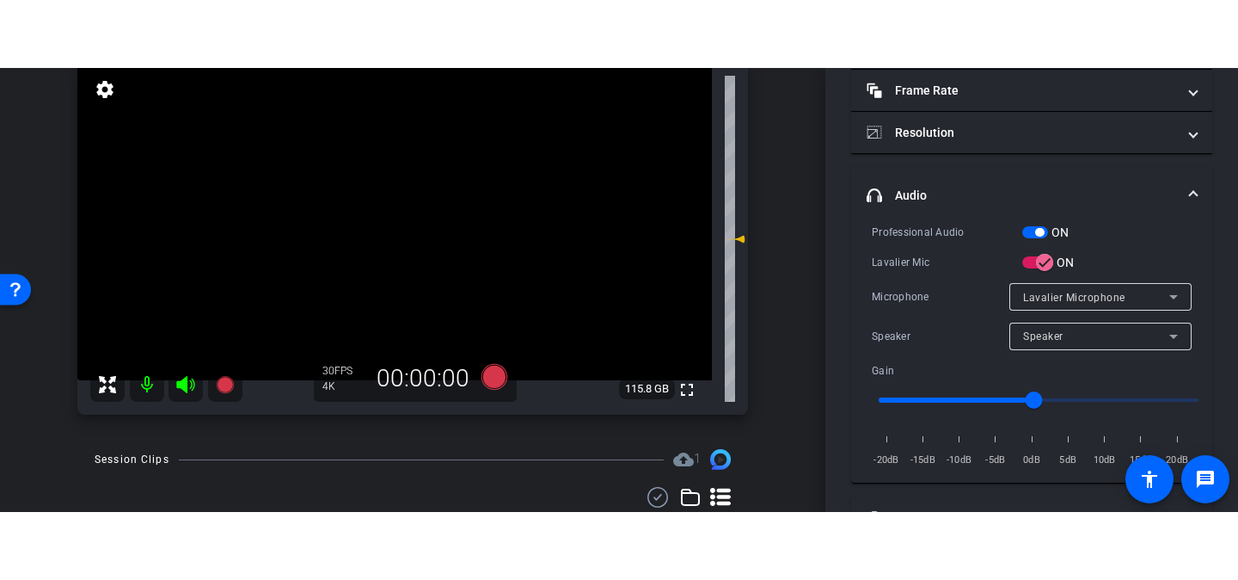
scroll to position [102, 0]
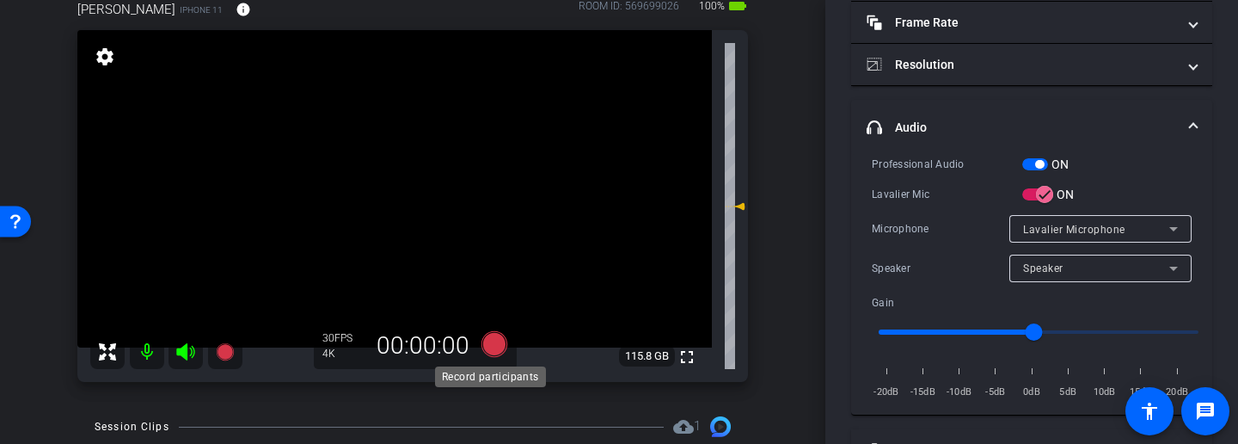
click at [496, 345] on icon at bounding box center [495, 344] width 26 height 26
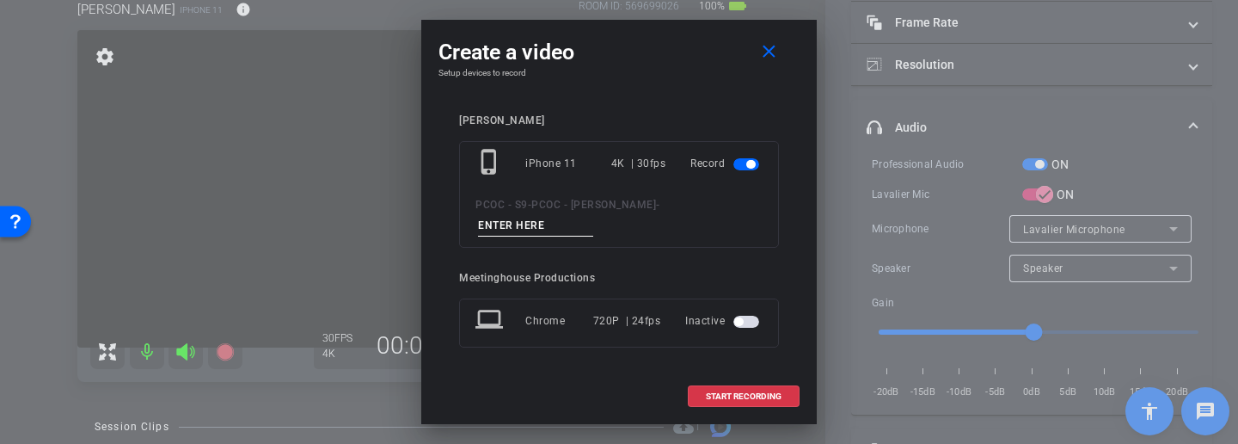
click at [557, 230] on input at bounding box center [535, 225] width 115 height 21
type input "902 story 7"
click at [734, 376] on span at bounding box center [744, 396] width 110 height 41
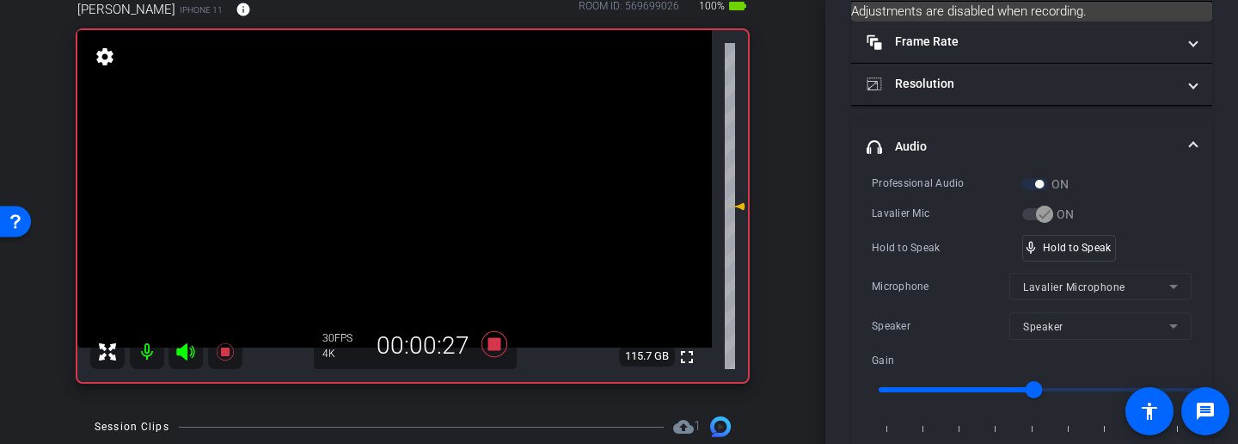
click at [1104, 176] on div "Professional Audio ON" at bounding box center [1032, 184] width 320 height 18
click at [1088, 253] on div "mic_none Speaking..." at bounding box center [1061, 248] width 77 height 25
click at [490, 352] on icon at bounding box center [494, 343] width 41 height 31
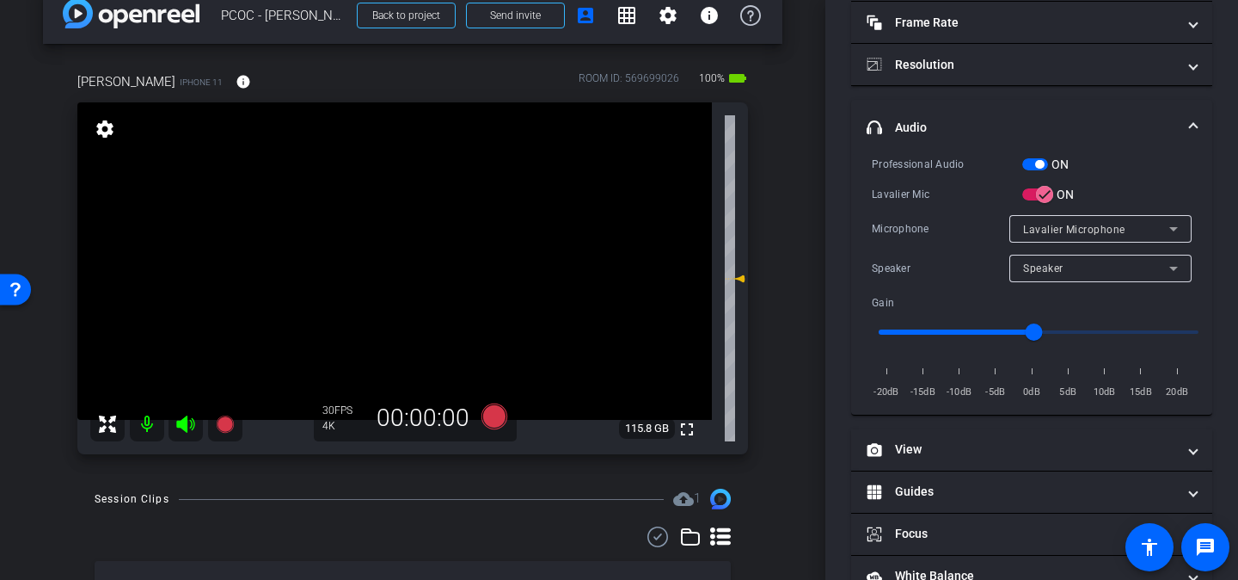
scroll to position [28, 0]
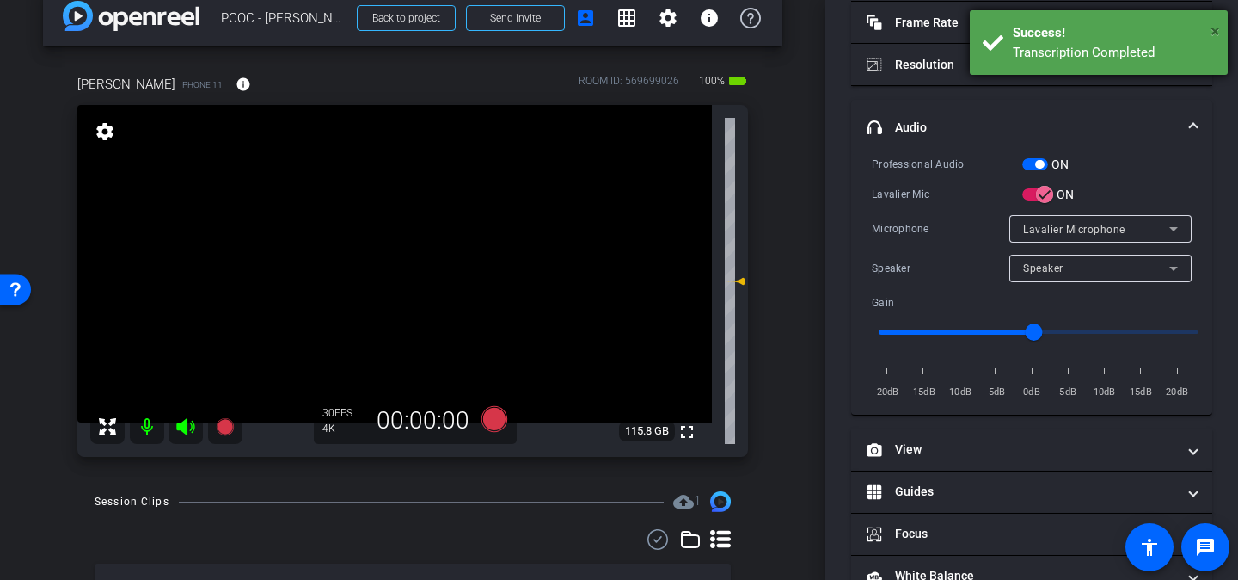
click at [1212, 31] on span "×" at bounding box center [1215, 31] width 9 height 21
